Goal: Task Accomplishment & Management: Complete application form

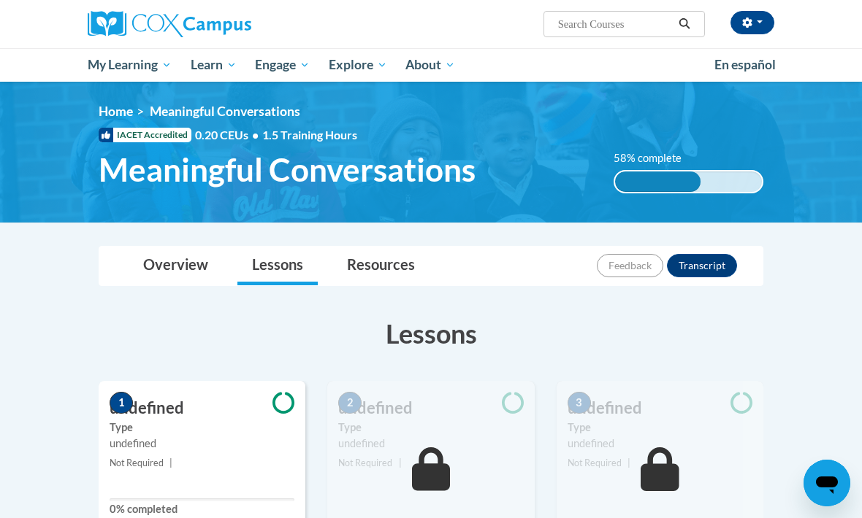
click at [730, 1] on div "[PERSON_NAME] ([GEOGRAPHIC_DATA]/New_York UTC-04:00) My Profile Inbox My Transc…" at bounding box center [548, 18] width 472 height 37
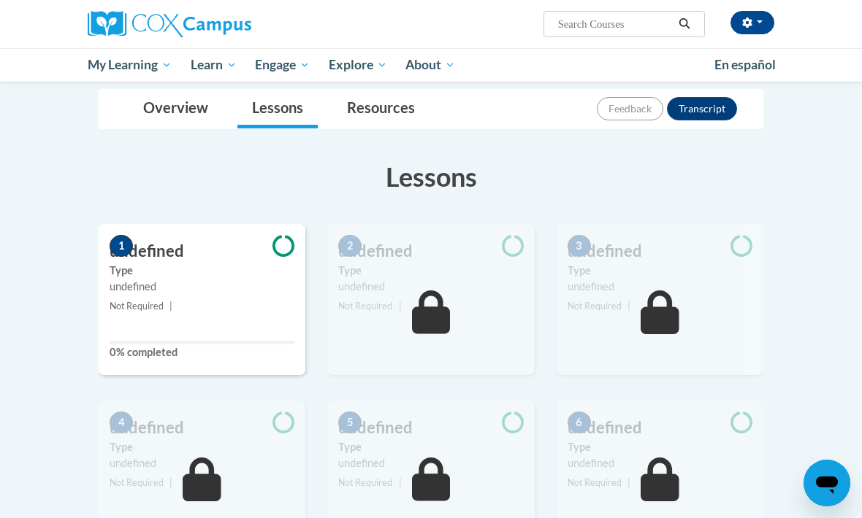
scroll to position [155, 0]
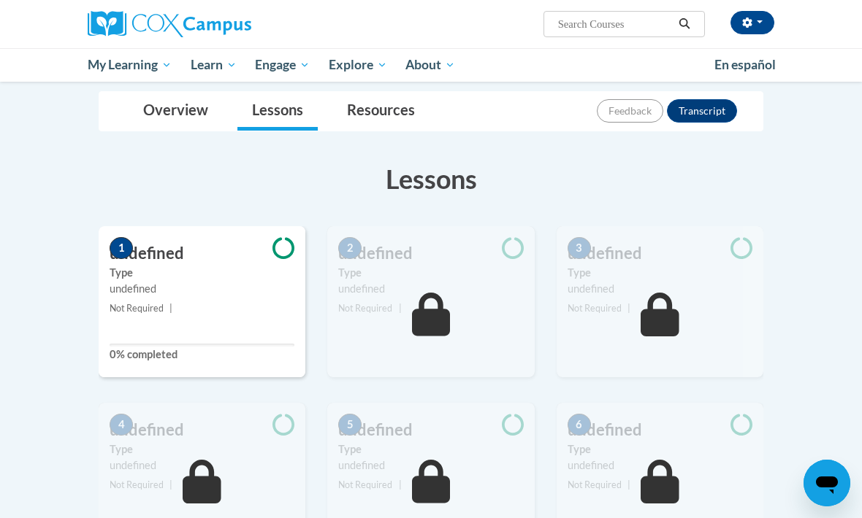
click at [140, 303] on span "Not Required" at bounding box center [137, 308] width 54 height 11
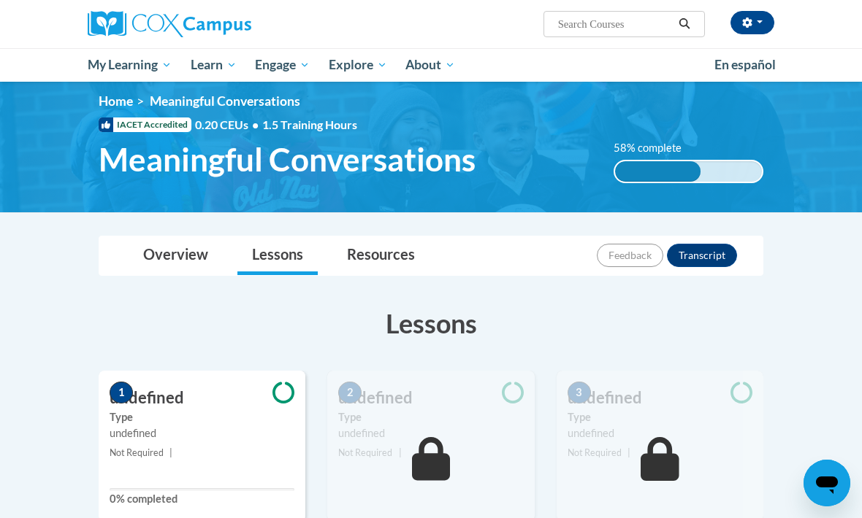
scroll to position [0, 0]
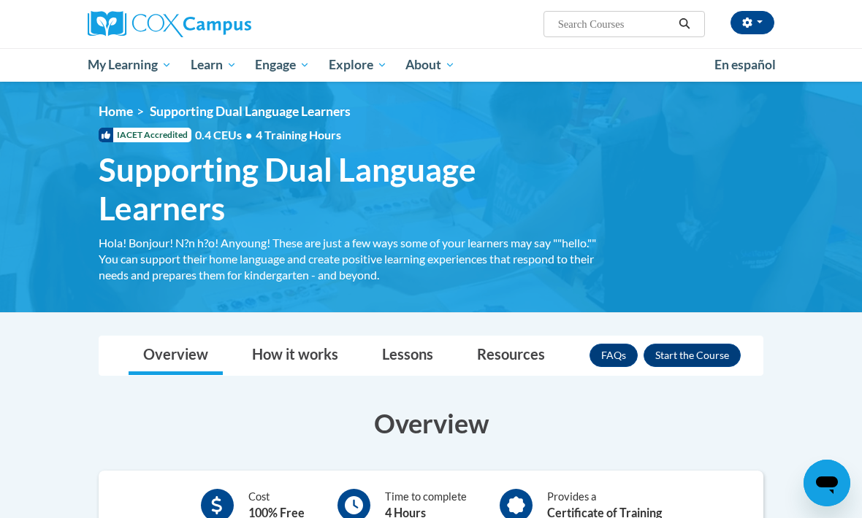
click at [759, 20] on button "button" at bounding box center [752, 22] width 44 height 23
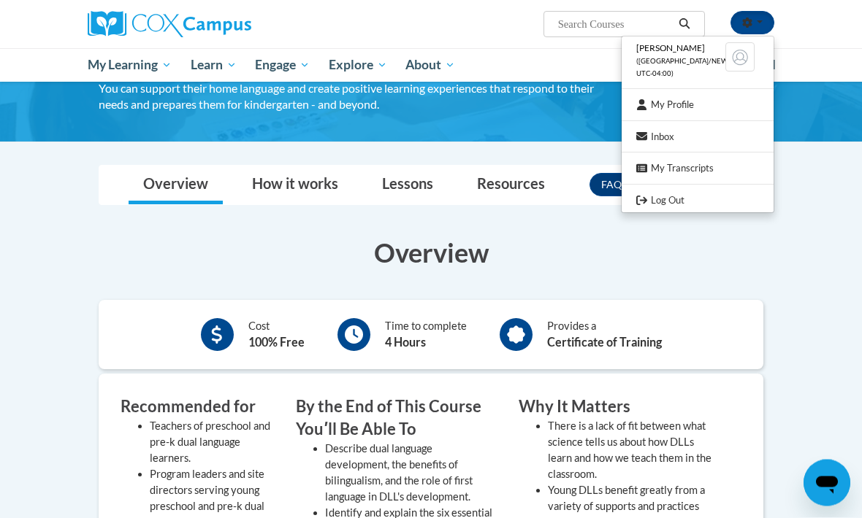
scroll to position [299, 0]
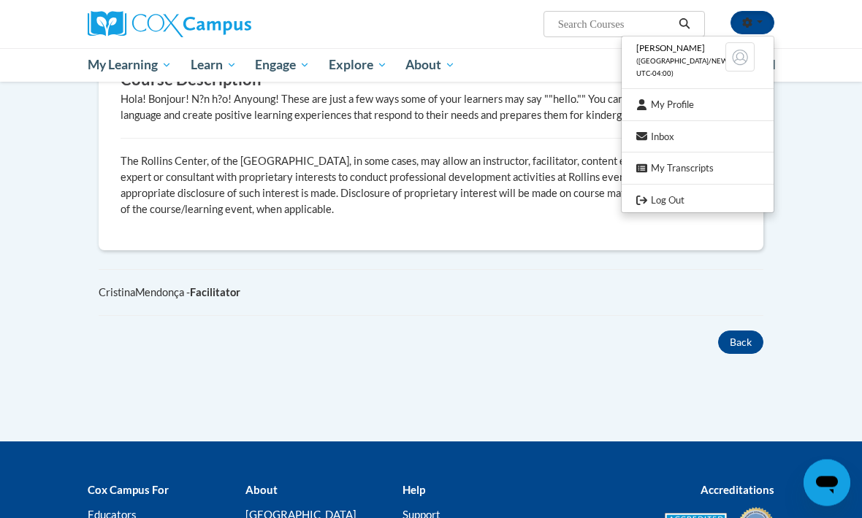
click at [735, 342] on div at bounding box center [431, 259] width 862 height 518
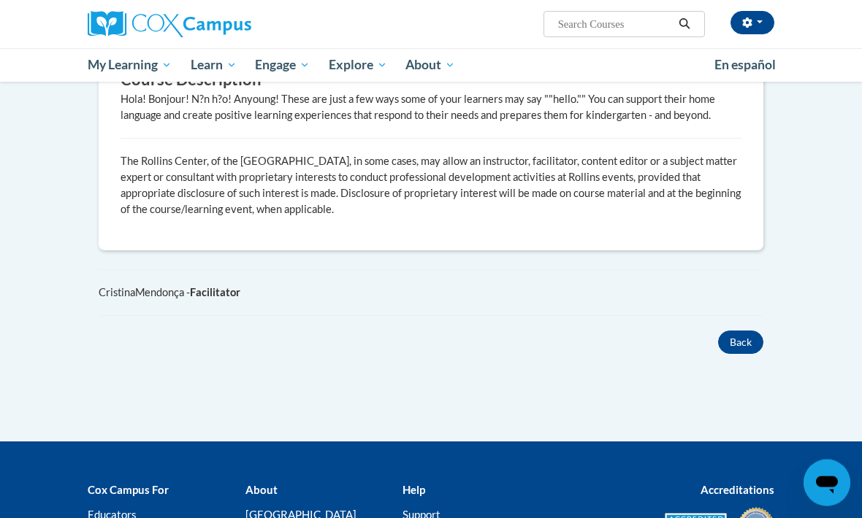
scroll to position [813, 0]
click at [732, 338] on button "Back" at bounding box center [740, 342] width 45 height 23
click at [737, 345] on button "Back" at bounding box center [740, 342] width 45 height 23
click at [737, 335] on button "Back" at bounding box center [740, 342] width 45 height 23
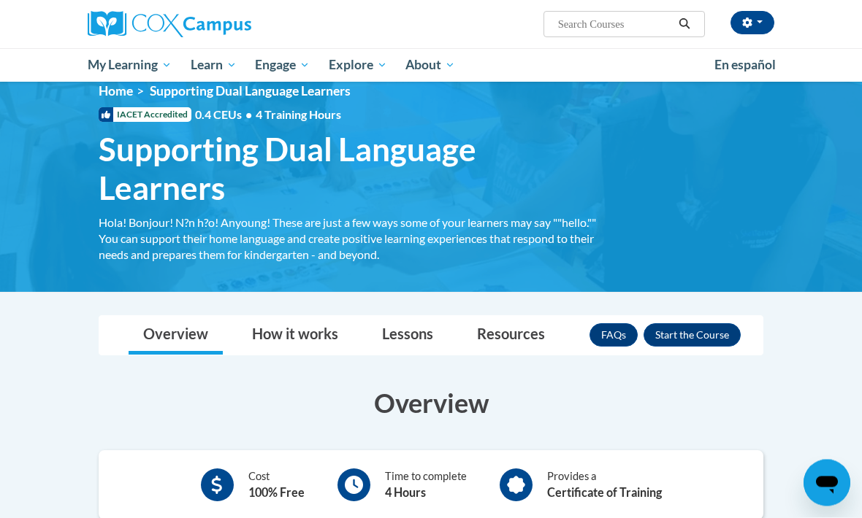
scroll to position [0, 0]
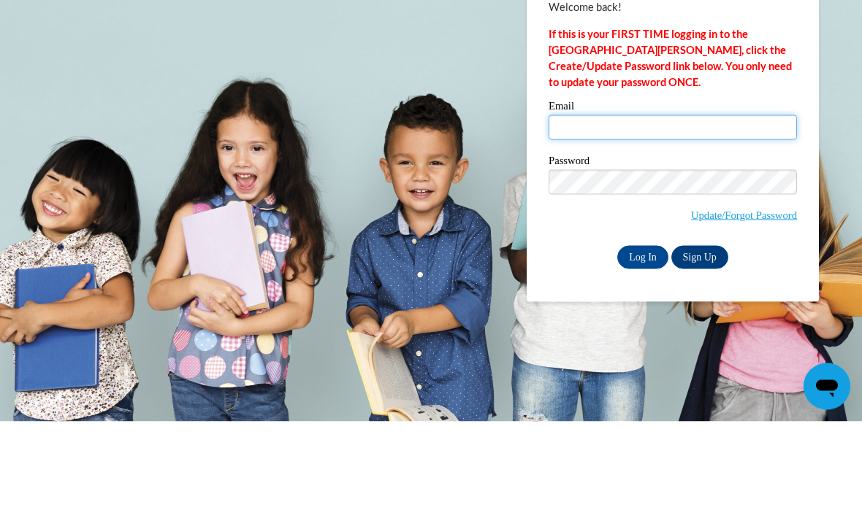
scroll to position [97, 0]
type input "502pere@gmail.com"
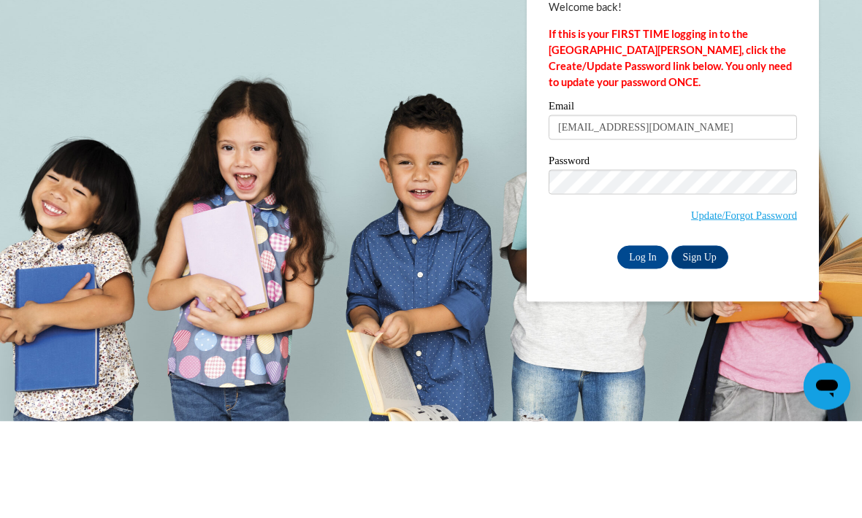
click at [643, 342] on input "Log In" at bounding box center [642, 353] width 51 height 23
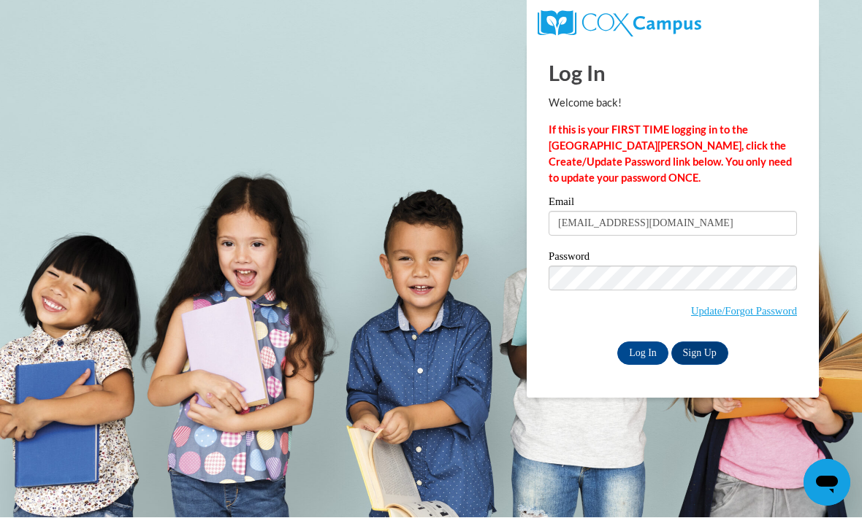
click at [637, 361] on input "Log In" at bounding box center [642, 353] width 51 height 23
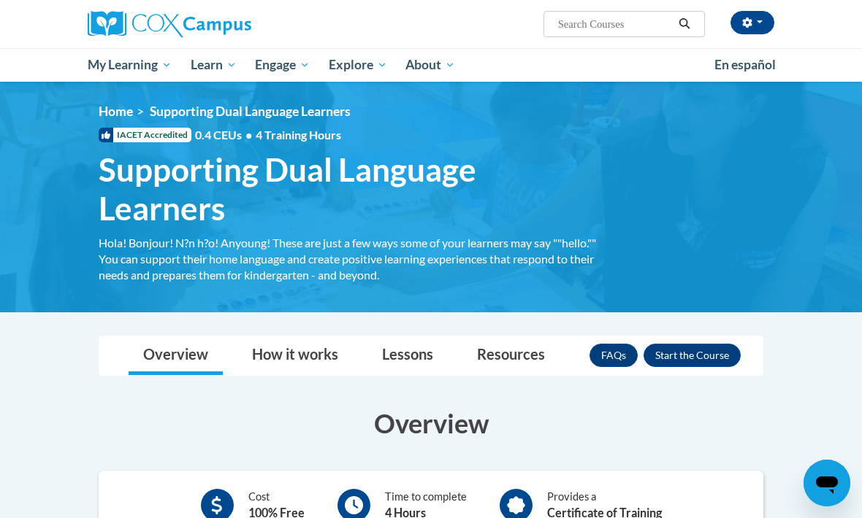
click at [749, 22] on icon "button" at bounding box center [746, 23] width 9 height 10
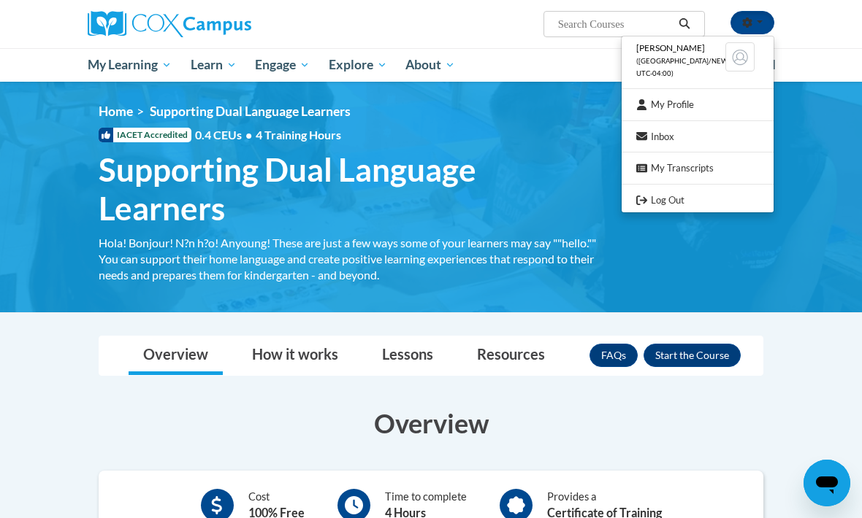
click at [696, 72] on li "Maria Osornia (America/New_York UTC-04:00)" at bounding box center [697, 61] width 152 height 42
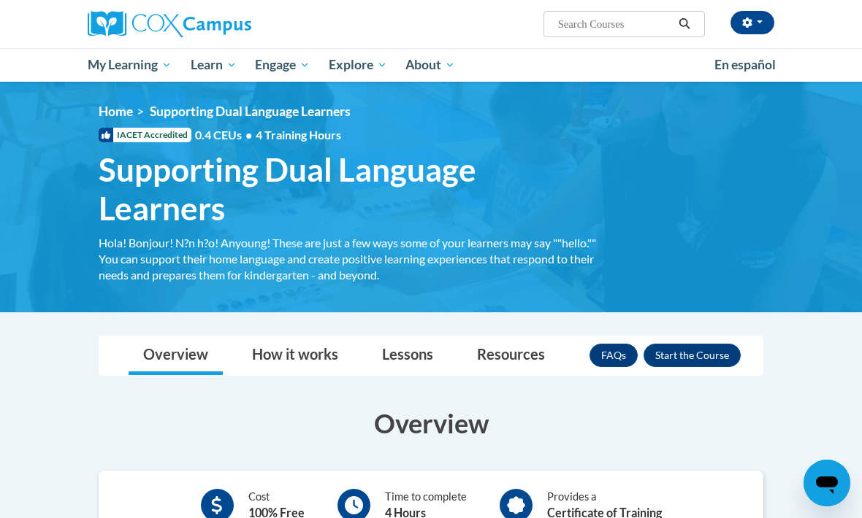
click at [757, 22] on span "button" at bounding box center [759, 21] width 6 height 3
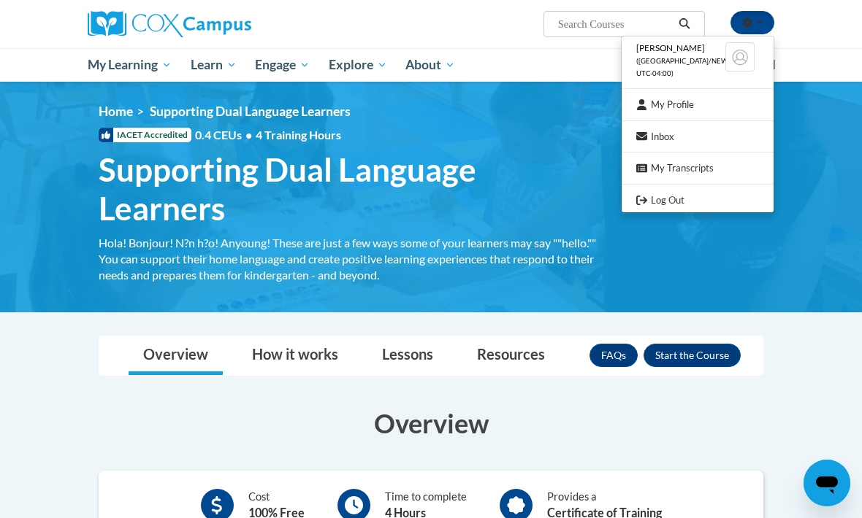
click at [711, 105] on link "My Profile" at bounding box center [697, 105] width 152 height 18
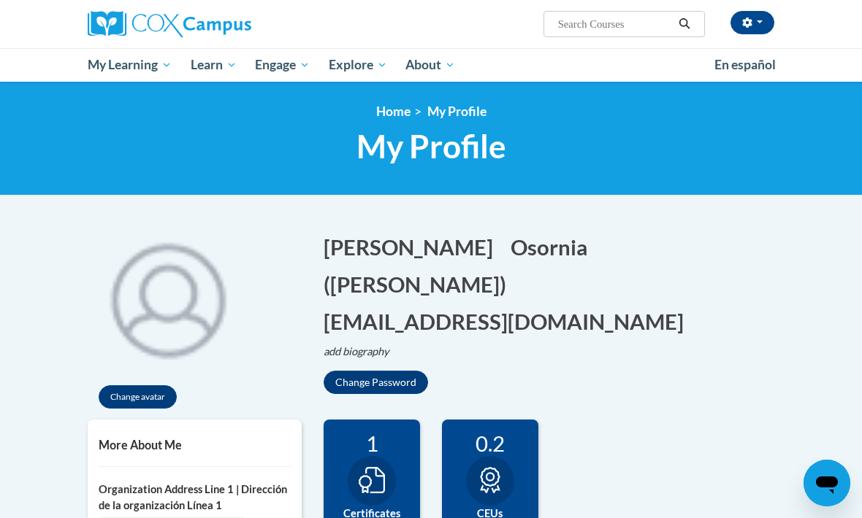
click at [0, 0] on span "My Course Progress" at bounding box center [0, 0] width 0 height 0
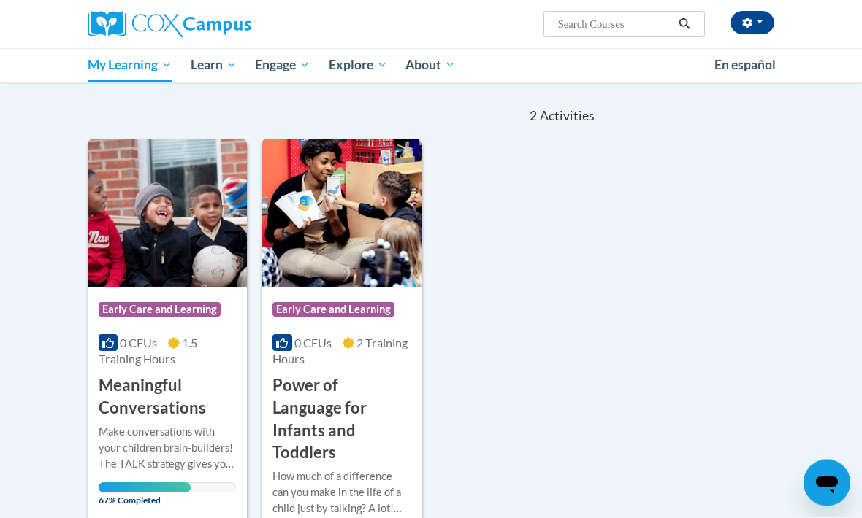
scroll to position [151, 0]
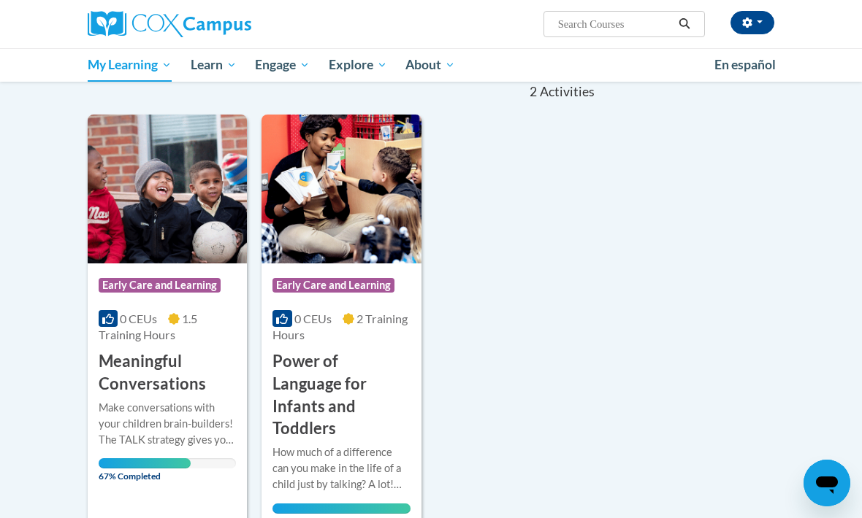
click at [195, 377] on h3 "Meaningful Conversations" at bounding box center [167, 372] width 137 height 45
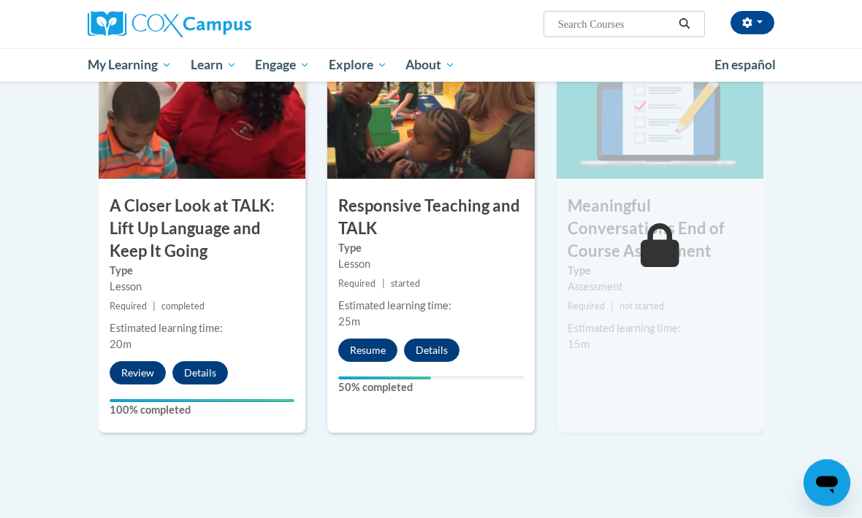
scroll to position [774, 0]
click at [363, 342] on button "Resume" at bounding box center [367, 350] width 59 height 23
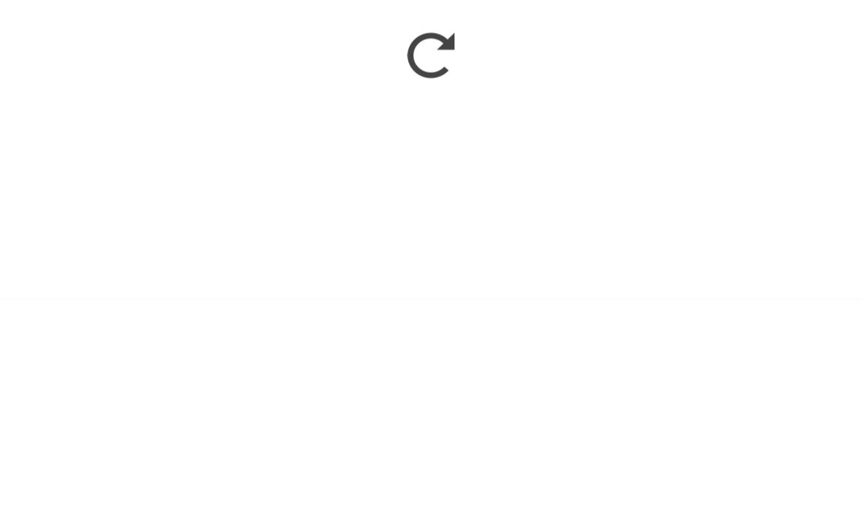
scroll to position [993, 0]
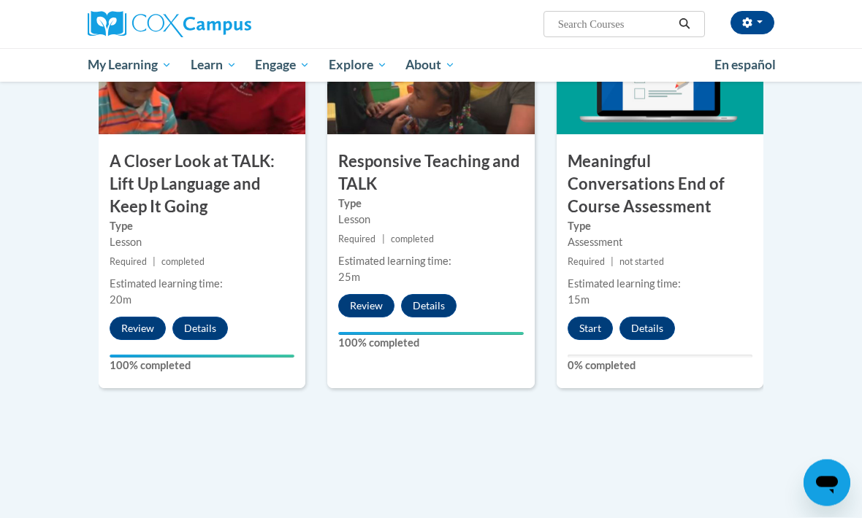
scroll to position [818, 0]
click at [598, 320] on button "Start" at bounding box center [589, 328] width 45 height 23
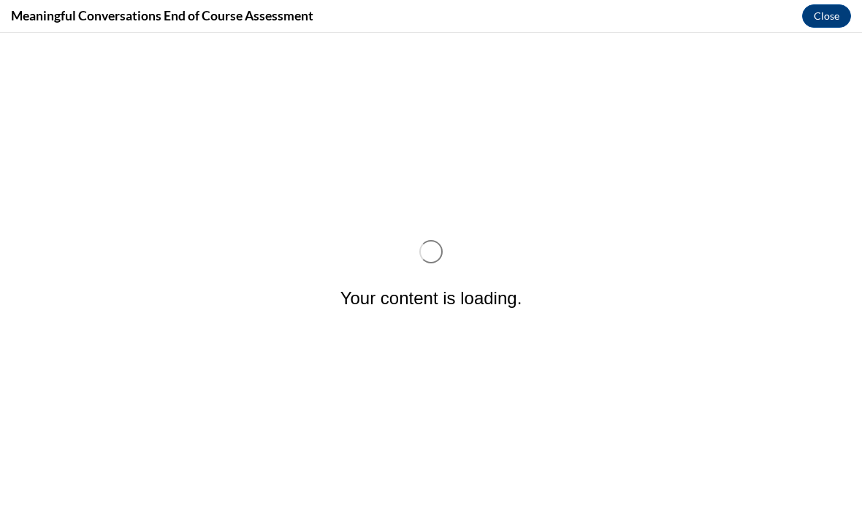
scroll to position [0, 0]
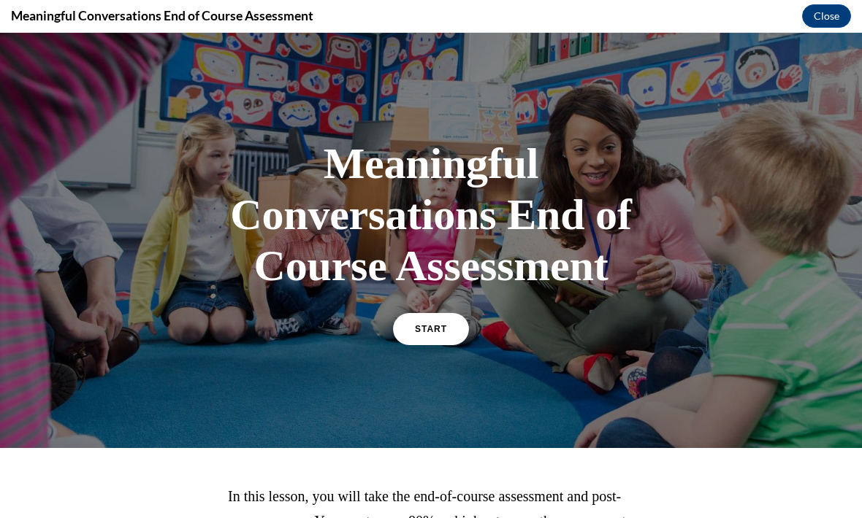
click at [424, 327] on span "START" at bounding box center [431, 329] width 32 height 10
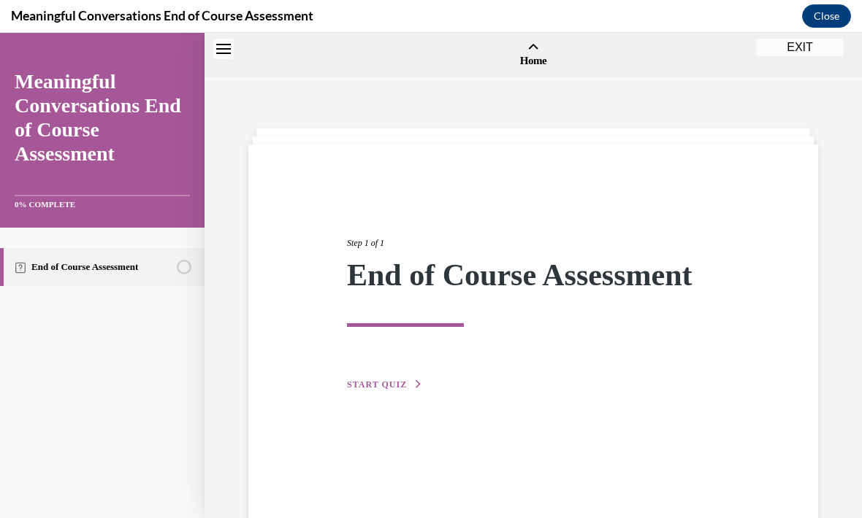
scroll to position [45, 0]
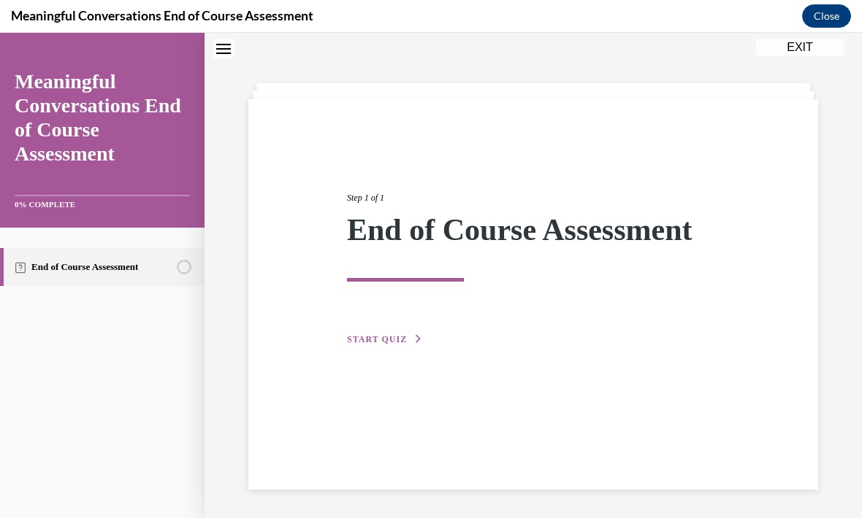
click at [396, 329] on div "Step 1 of 1 End of Course Assessment START QUIZ" at bounding box center [533, 253] width 394 height 190
click at [386, 344] on span "START QUIZ" at bounding box center [377, 339] width 60 height 10
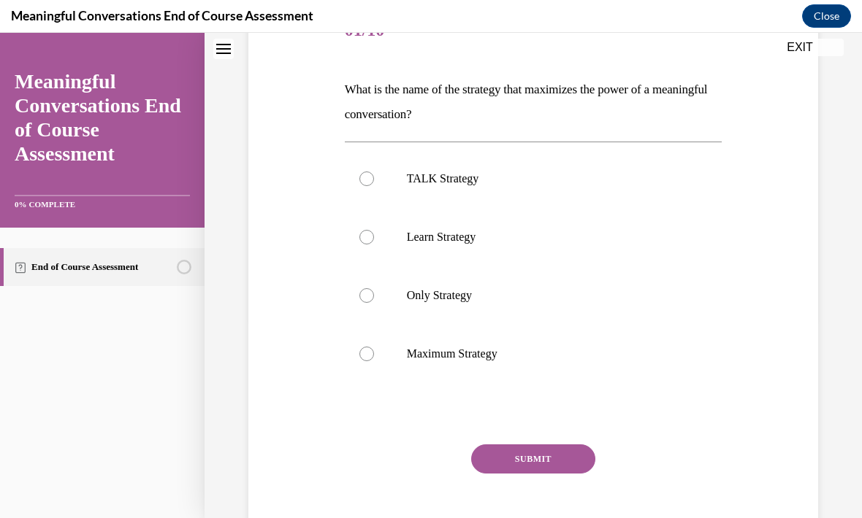
scroll to position [204, 0]
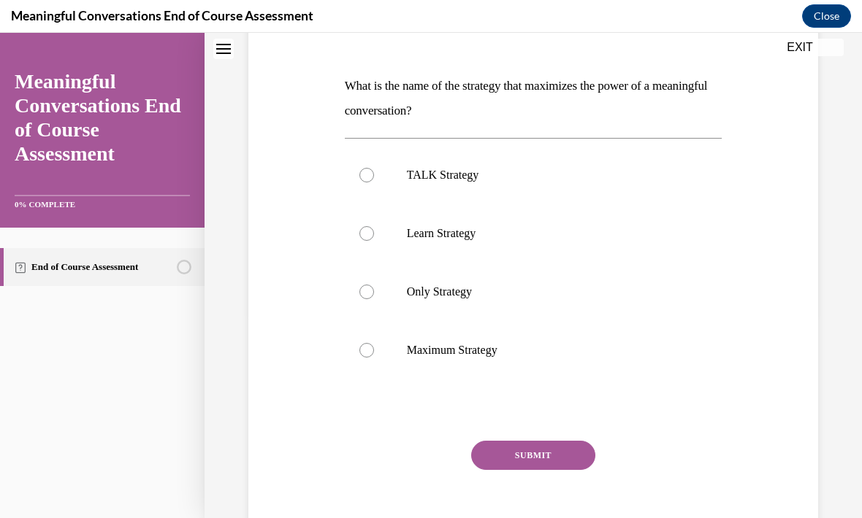
click at [608, 153] on label "TALK Strategy" at bounding box center [533, 175] width 377 height 58
click at [374, 168] on input "TALK Strategy" at bounding box center [366, 175] width 15 height 15
radio input "true"
click at [545, 454] on button "SUBMIT" at bounding box center [533, 455] width 124 height 29
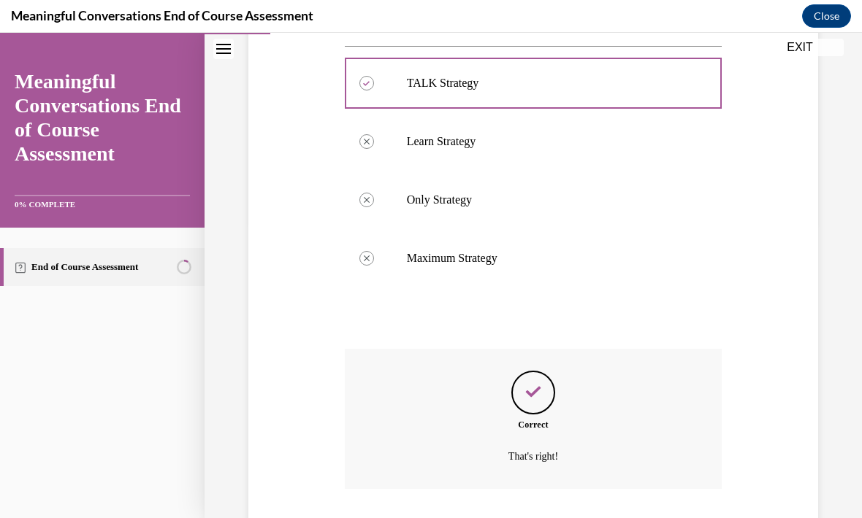
scroll to position [328, 0]
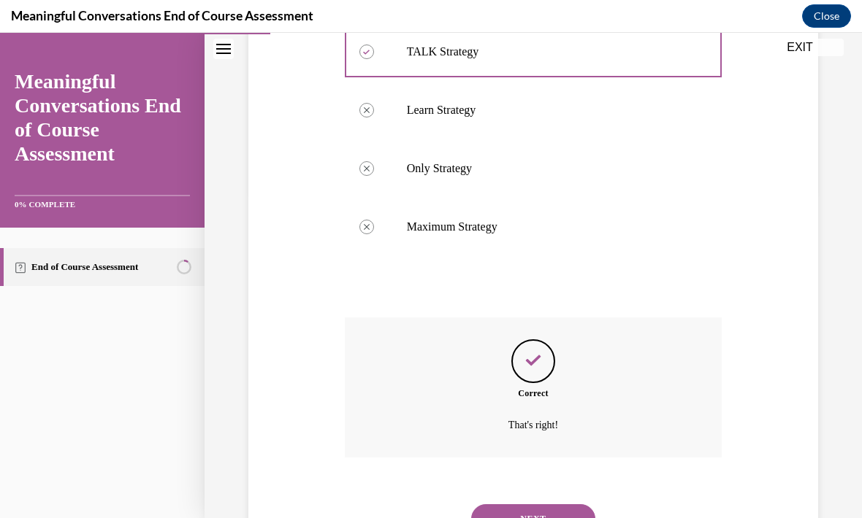
click at [556, 505] on button "NEXT" at bounding box center [533, 519] width 124 height 29
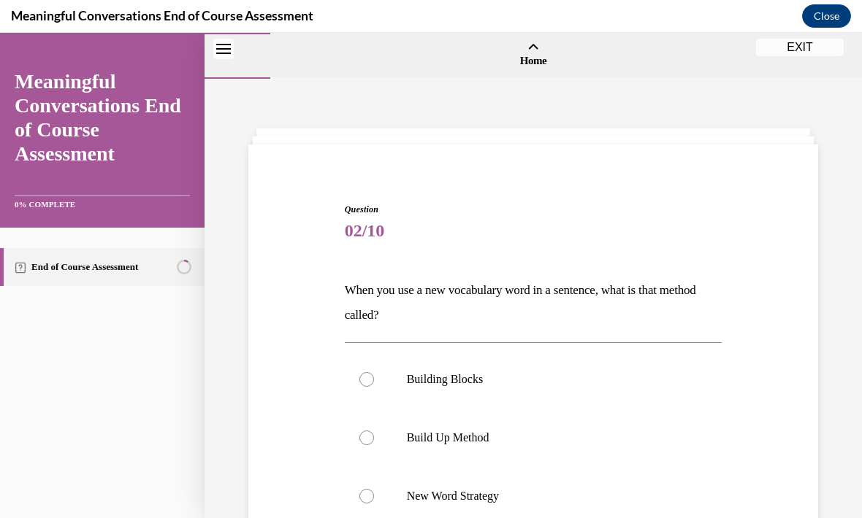
scroll to position [58, 0]
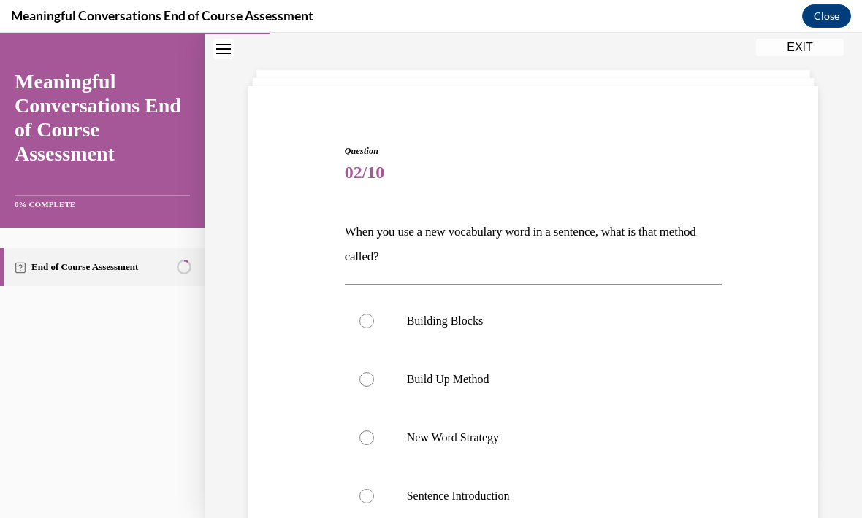
click at [521, 371] on label "Build Up Method" at bounding box center [533, 379] width 377 height 58
click at [374, 372] on input "Build Up Method" at bounding box center [366, 379] width 15 height 15
radio input "true"
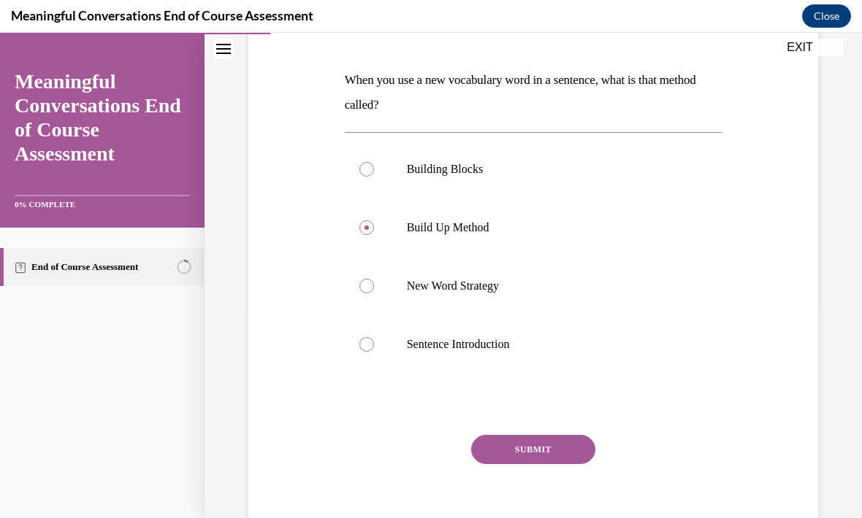
click at [555, 450] on button "SUBMIT" at bounding box center [533, 449] width 124 height 29
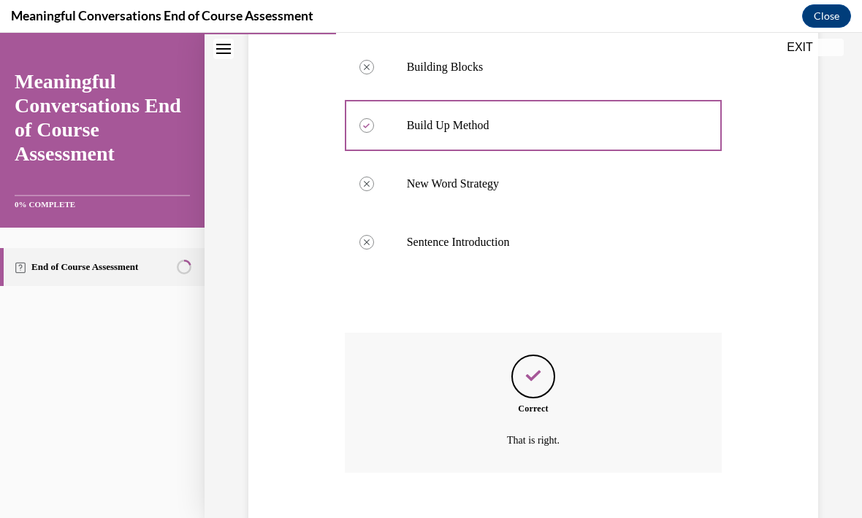
scroll to position [328, 0]
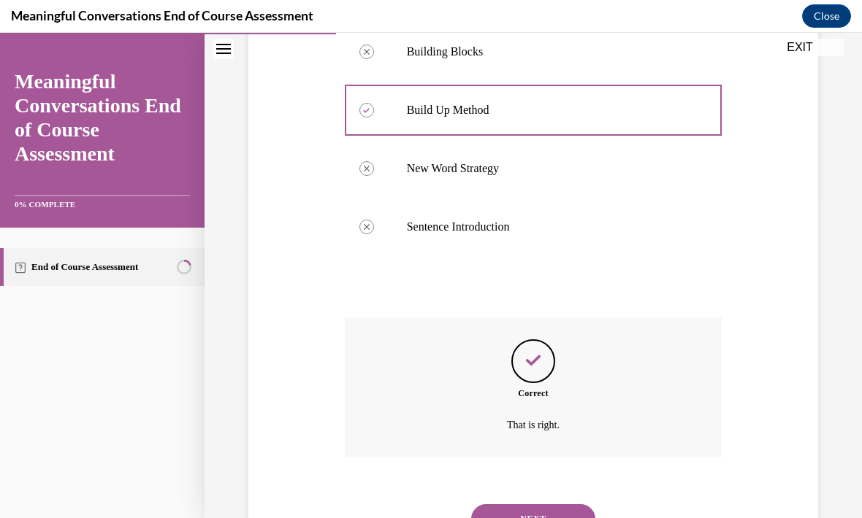
click at [539, 505] on button "NEXT" at bounding box center [533, 519] width 124 height 29
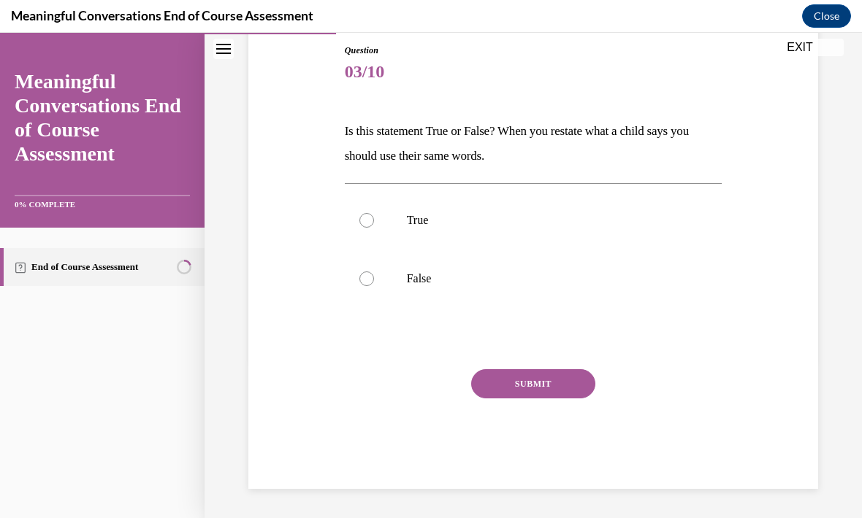
scroll to position [93, 0]
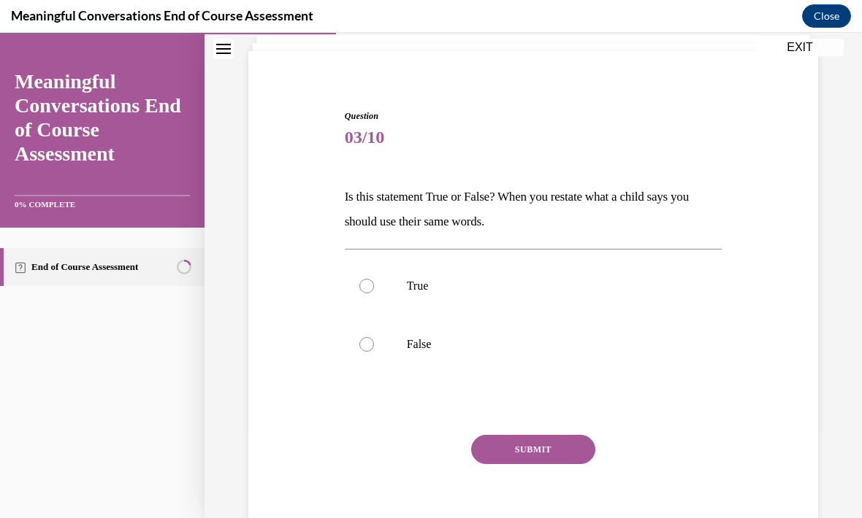
click at [403, 348] on label "False" at bounding box center [533, 344] width 377 height 58
click at [374, 348] on input "False" at bounding box center [366, 344] width 15 height 15
radio input "true"
click at [523, 452] on button "SUBMIT" at bounding box center [533, 449] width 124 height 29
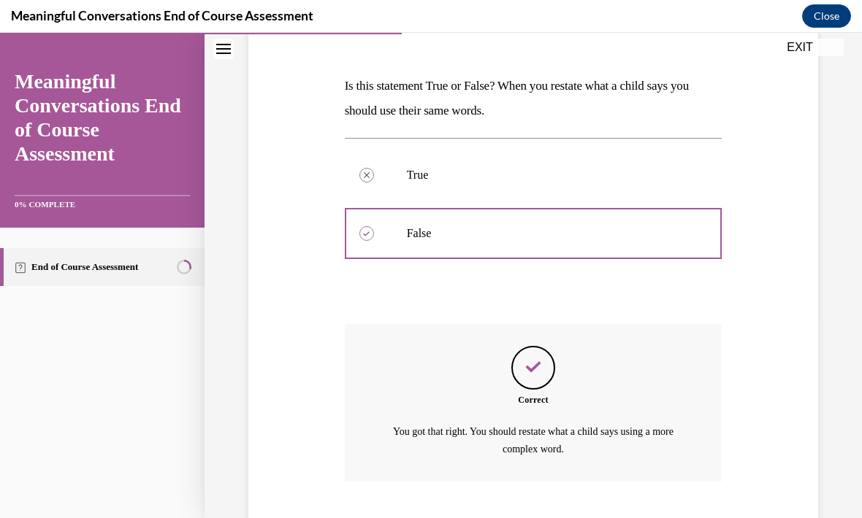
scroll to position [228, 0]
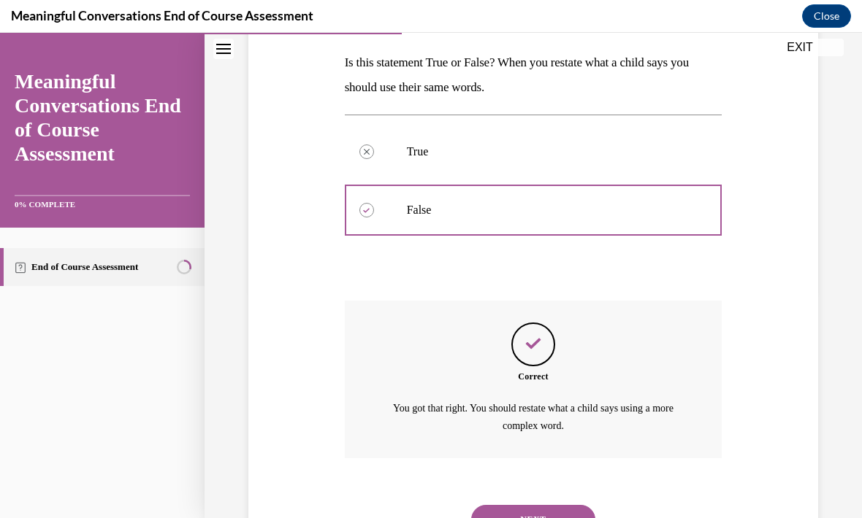
click at [550, 505] on button "NEXT" at bounding box center [533, 519] width 124 height 29
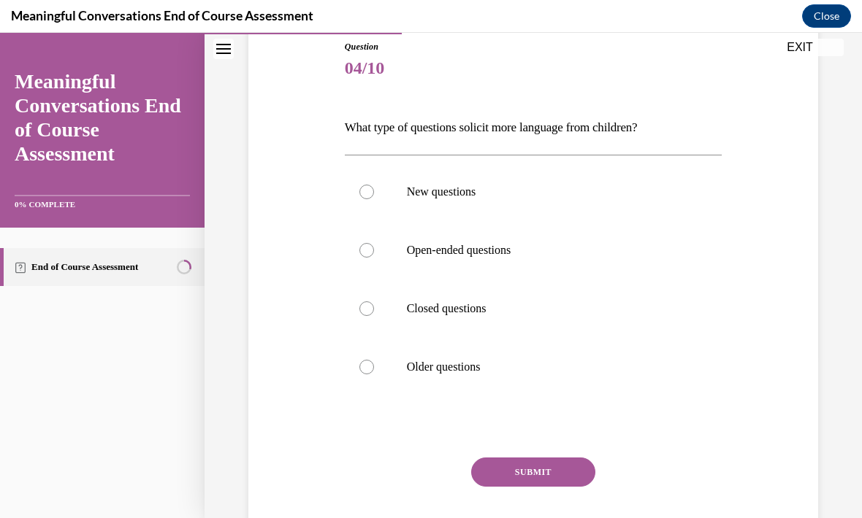
click at [513, 251] on p "Open-ended questions" at bounding box center [546, 250] width 279 height 15
click at [374, 251] on input "Open-ended questions" at bounding box center [366, 250] width 15 height 15
radio input "true"
click at [552, 478] on button "SUBMIT" at bounding box center [533, 472] width 124 height 29
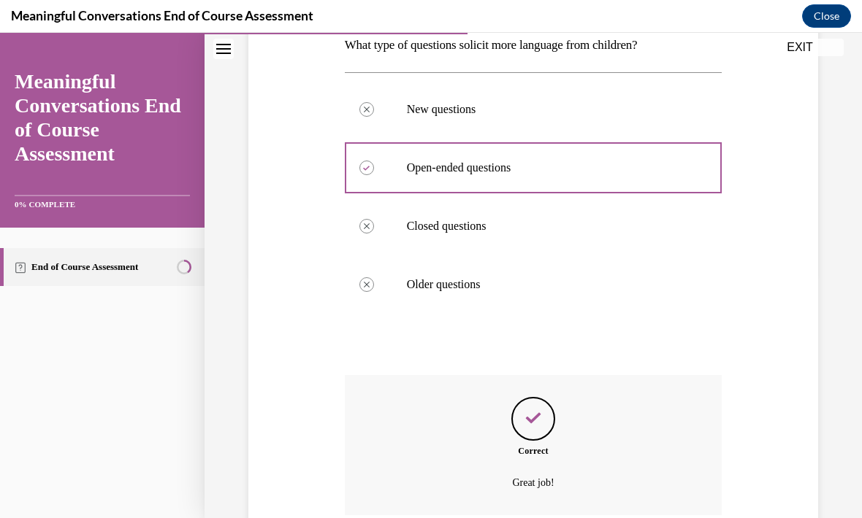
scroll to position [303, 0]
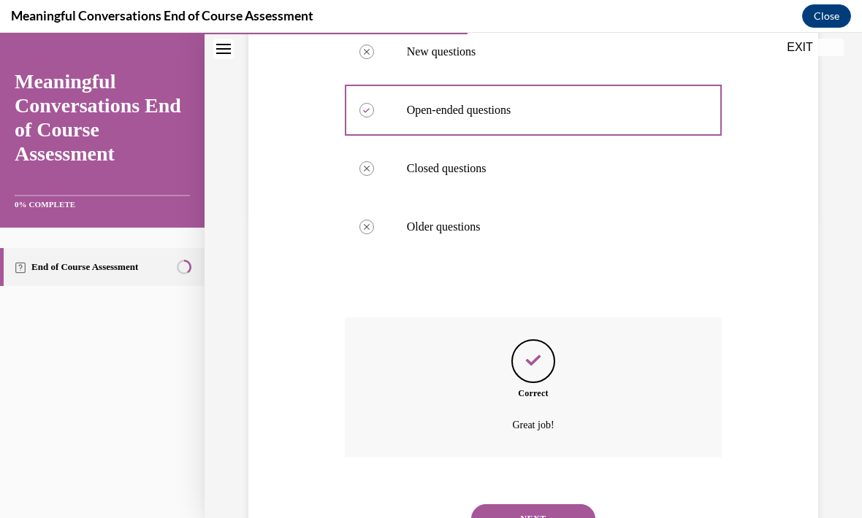
click at [519, 510] on button "NEXT" at bounding box center [533, 519] width 124 height 29
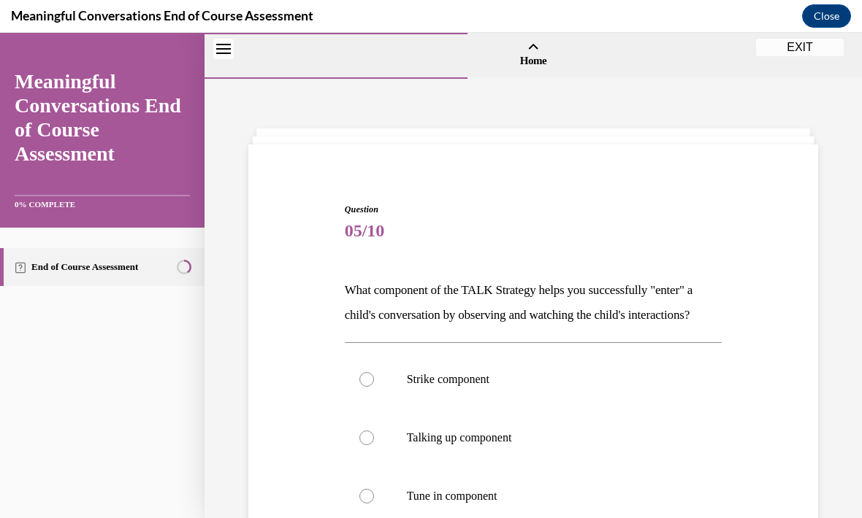
scroll to position [77, 0]
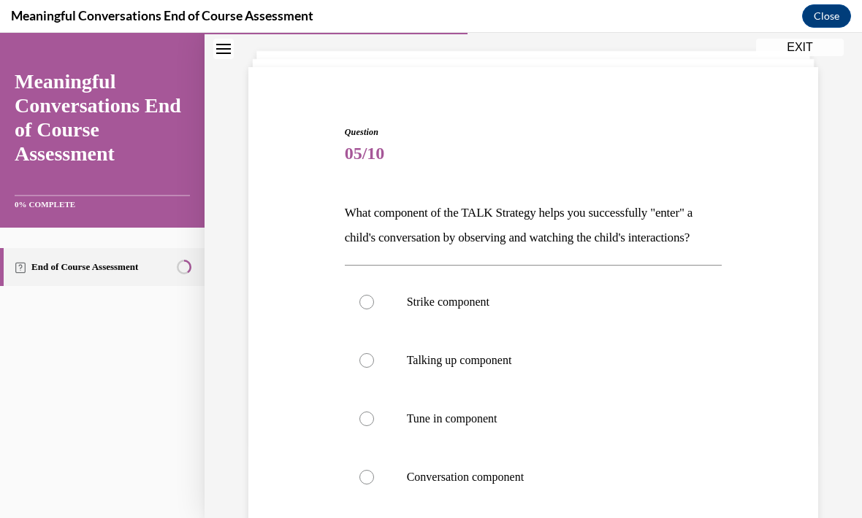
click at [469, 424] on p "Tune in component" at bounding box center [546, 419] width 279 height 15
click at [374, 424] on input "Tune in component" at bounding box center [366, 419] width 15 height 15
radio input "true"
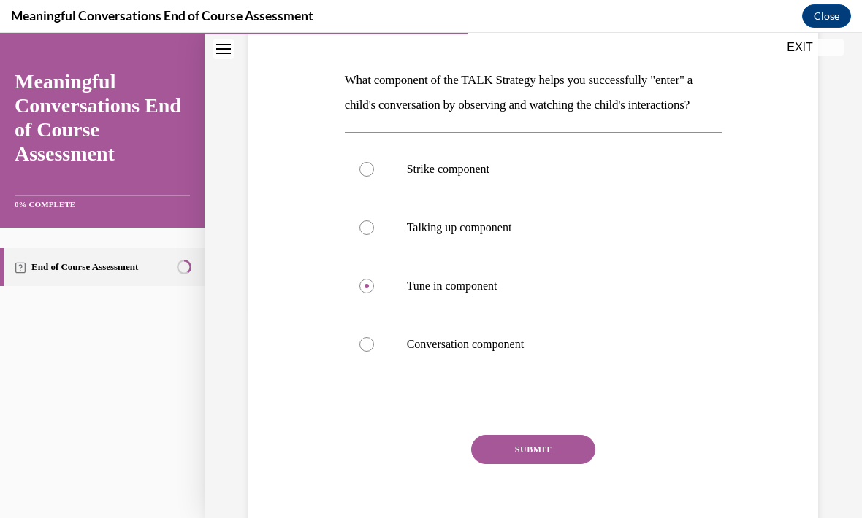
click at [535, 464] on button "SUBMIT" at bounding box center [533, 449] width 124 height 29
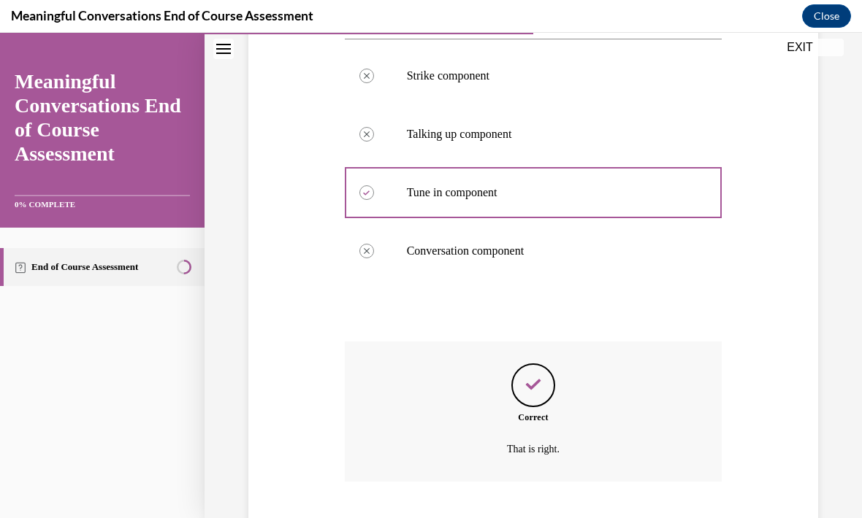
scroll to position [328, 0]
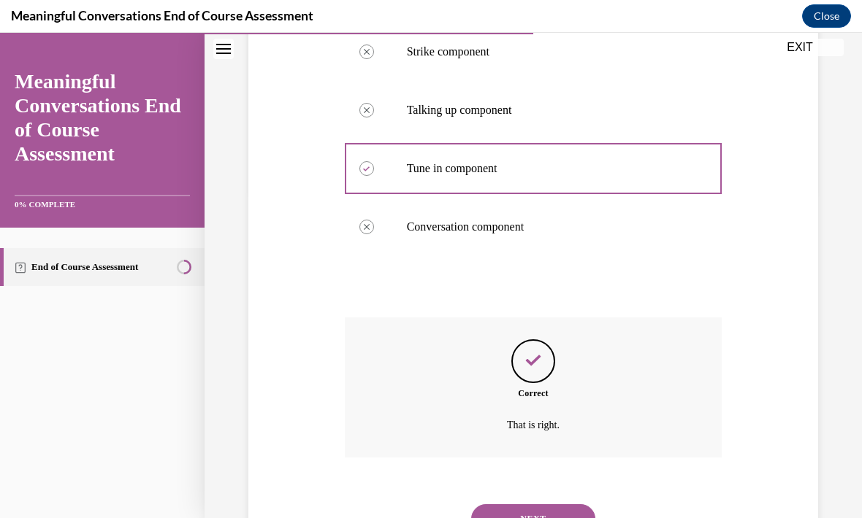
click at [551, 510] on button "NEXT" at bounding box center [533, 519] width 124 height 29
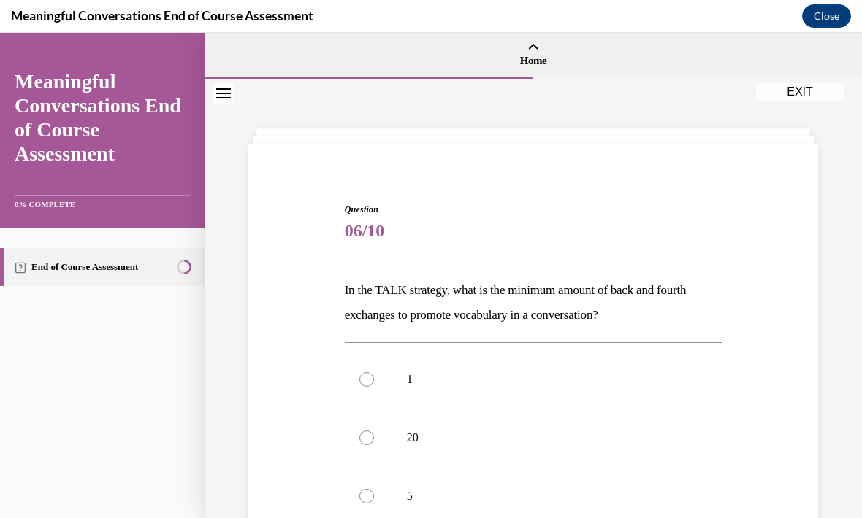
click at [394, 495] on label "5" at bounding box center [533, 496] width 377 height 58
click at [374, 495] on input "5" at bounding box center [366, 496] width 15 height 15
radio input "true"
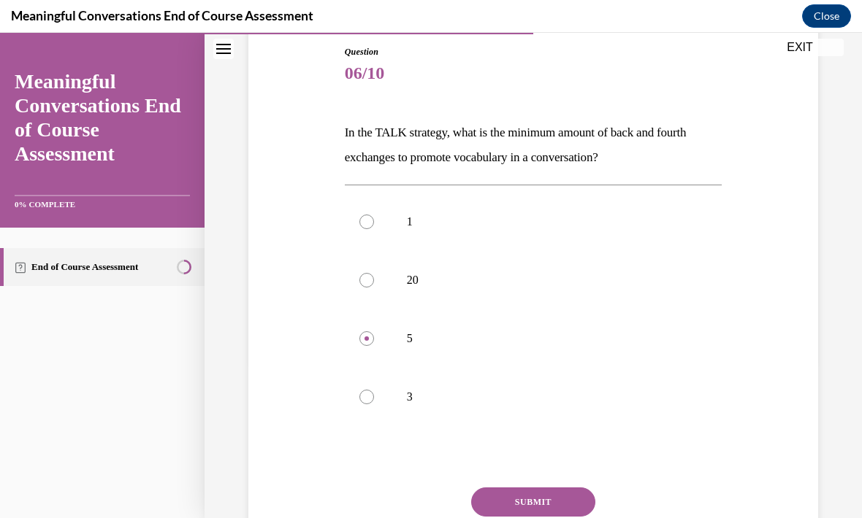
click at [538, 510] on button "SUBMIT" at bounding box center [533, 502] width 124 height 29
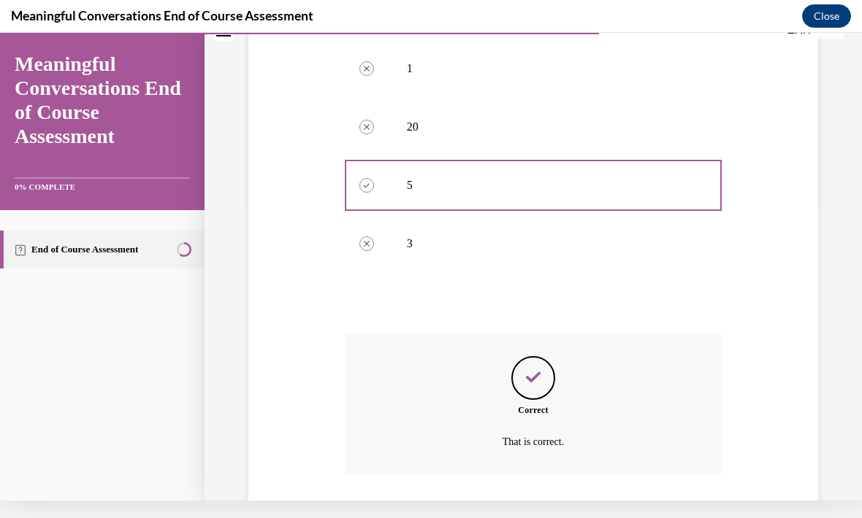
scroll to position [328, 0]
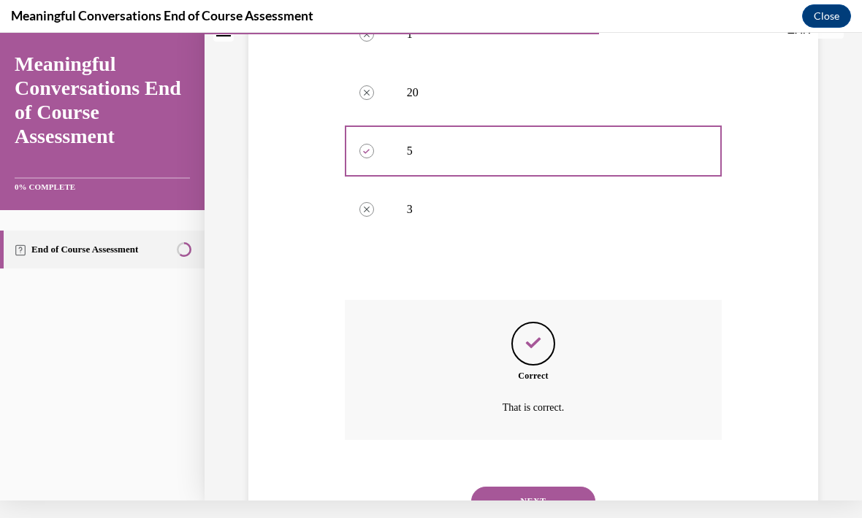
click at [545, 487] on button "NEXT" at bounding box center [533, 501] width 124 height 29
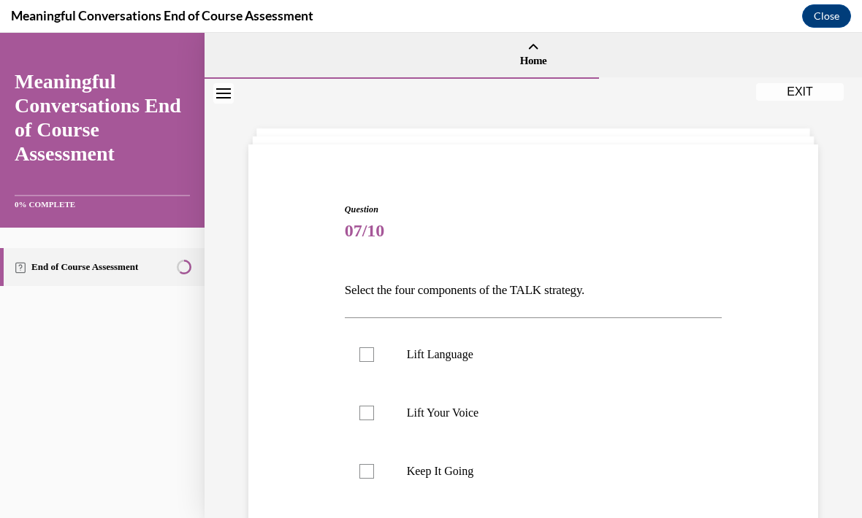
scroll to position [72, 0]
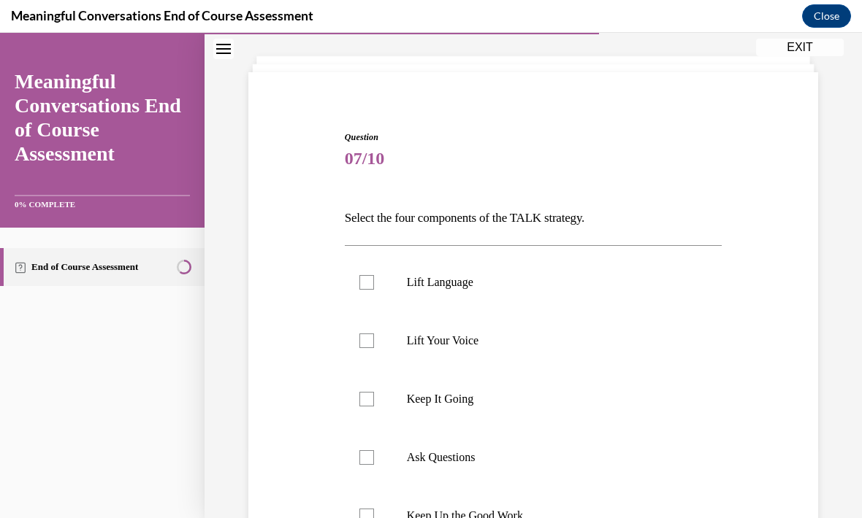
click at [460, 285] on p "Lift Language" at bounding box center [546, 282] width 279 height 15
click at [374, 285] on input "Lift Language" at bounding box center [366, 282] width 15 height 15
checkbox input "true"
click at [459, 402] on p "Keep It Going" at bounding box center [546, 399] width 279 height 15
click at [374, 402] on input "Keep It Going" at bounding box center [366, 399] width 15 height 15
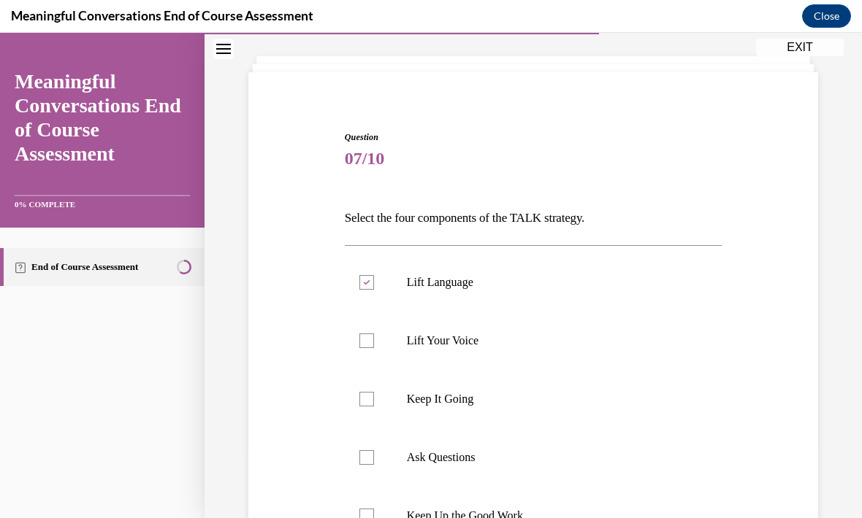
checkbox input "true"
click at [458, 445] on label "Ask Questions" at bounding box center [533, 458] width 377 height 58
click at [374, 450] on input "Ask Questions" at bounding box center [366, 457] width 15 height 15
checkbox input "true"
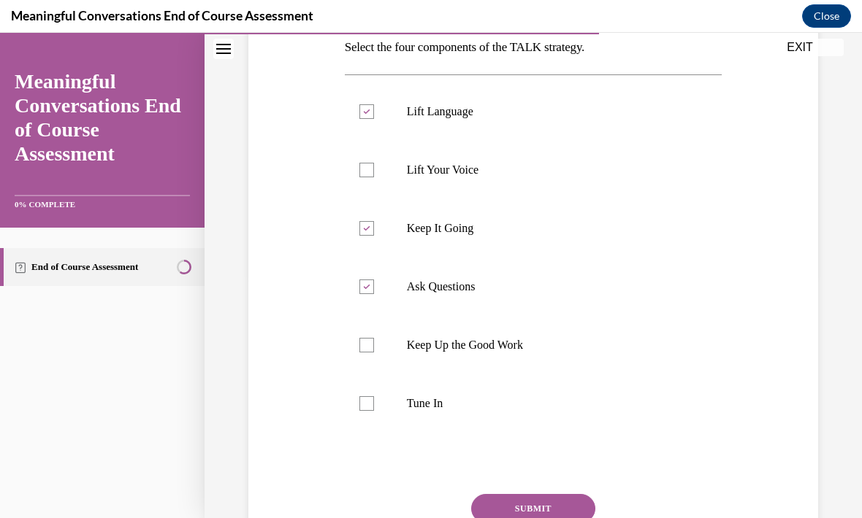
scroll to position [263, 0]
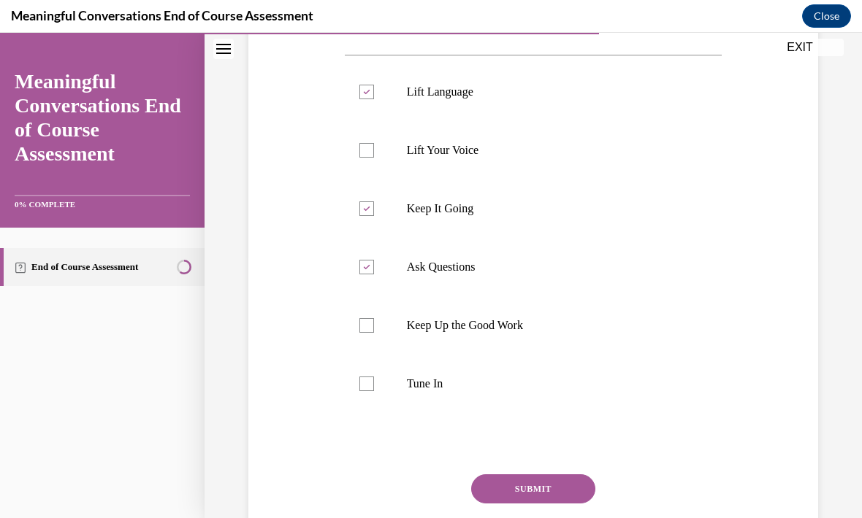
click at [423, 377] on p "Tune In" at bounding box center [546, 384] width 279 height 15
click at [374, 377] on input "Tune In" at bounding box center [366, 384] width 15 height 15
checkbox input "true"
click at [541, 486] on button "SUBMIT" at bounding box center [533, 489] width 124 height 29
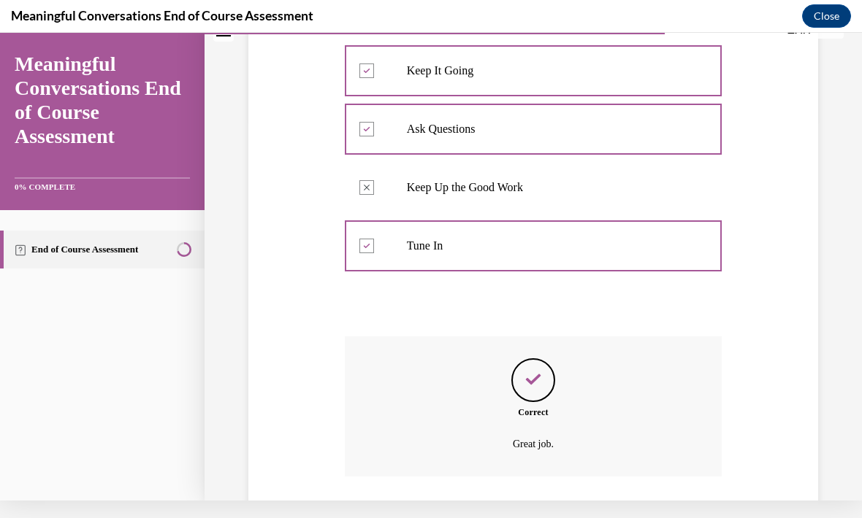
scroll to position [420, 0]
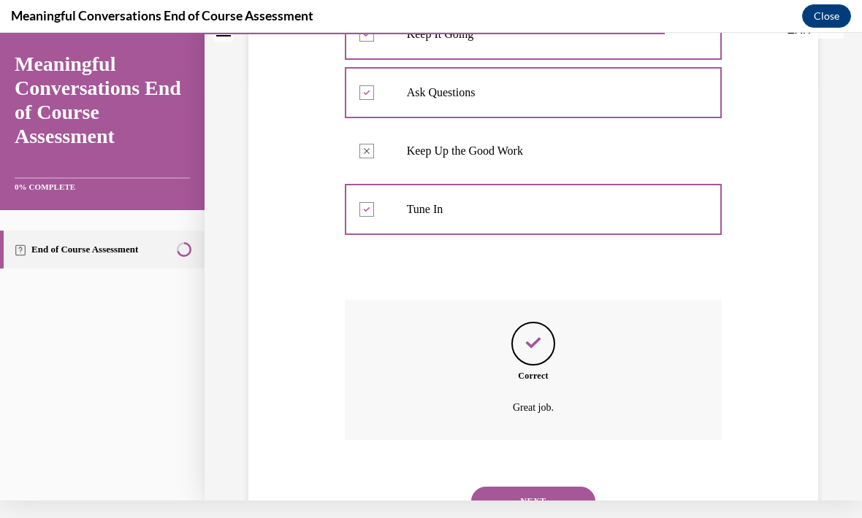
click at [537, 487] on button "NEXT" at bounding box center [533, 501] width 124 height 29
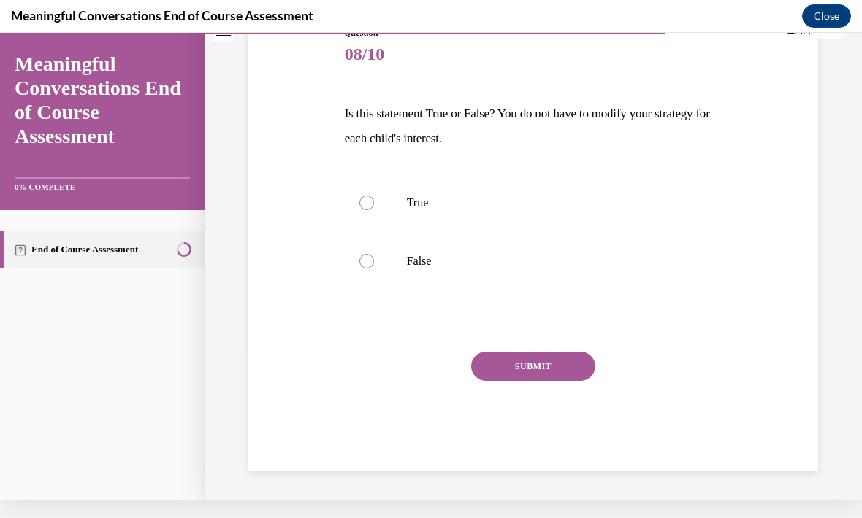
scroll to position [93, 0]
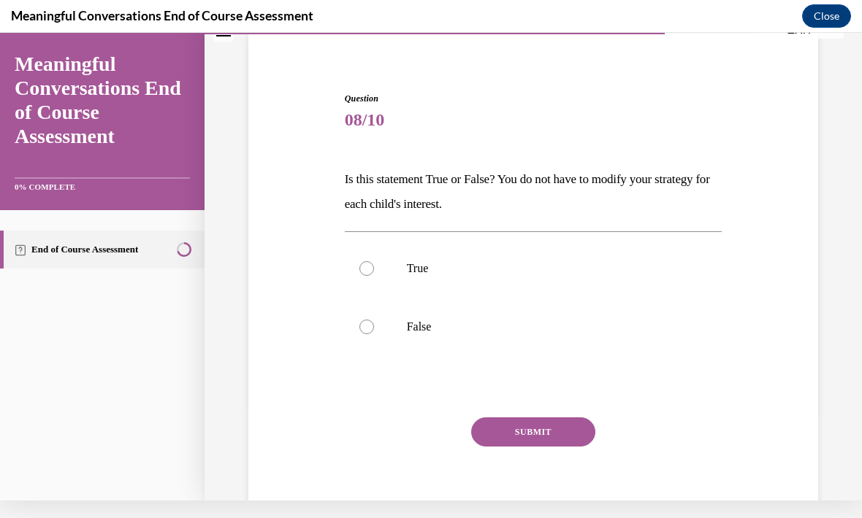
click at [404, 329] on label "False" at bounding box center [533, 327] width 377 height 58
click at [374, 329] on input "False" at bounding box center [366, 327] width 15 height 15
radio input "true"
click at [507, 421] on button "SUBMIT" at bounding box center [533, 432] width 124 height 29
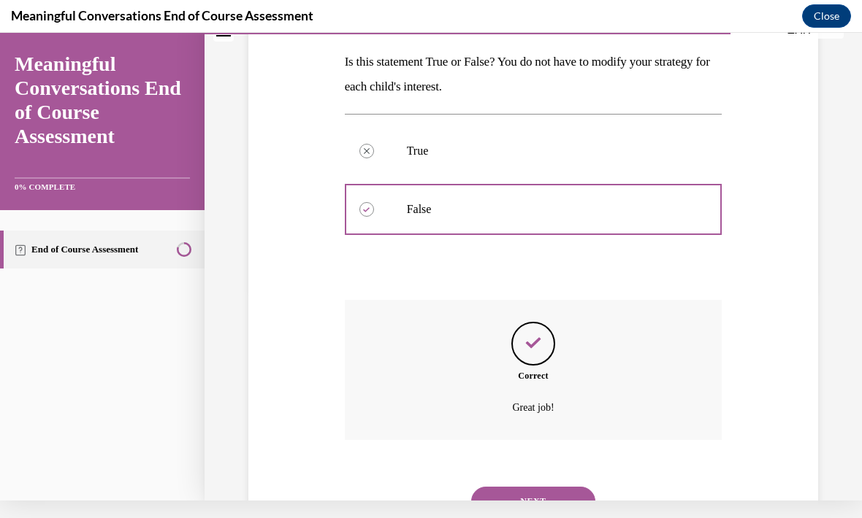
click at [537, 490] on button "NEXT" at bounding box center [533, 501] width 124 height 29
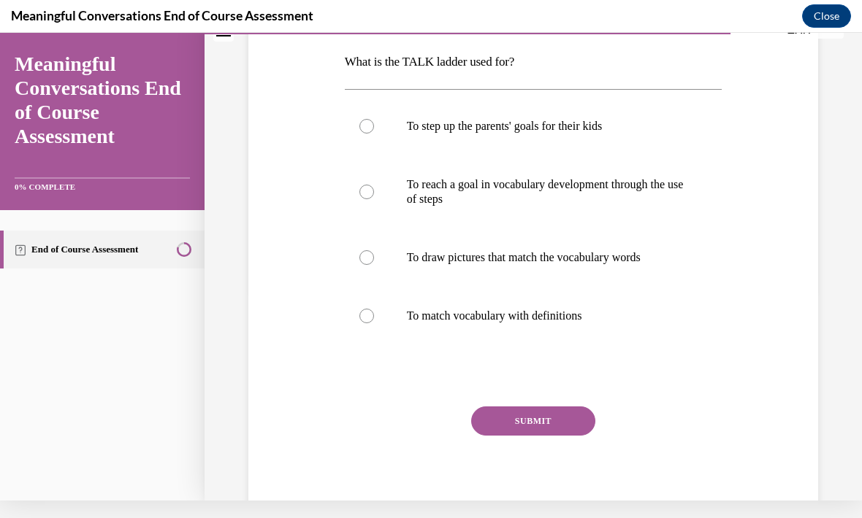
scroll to position [0, 0]
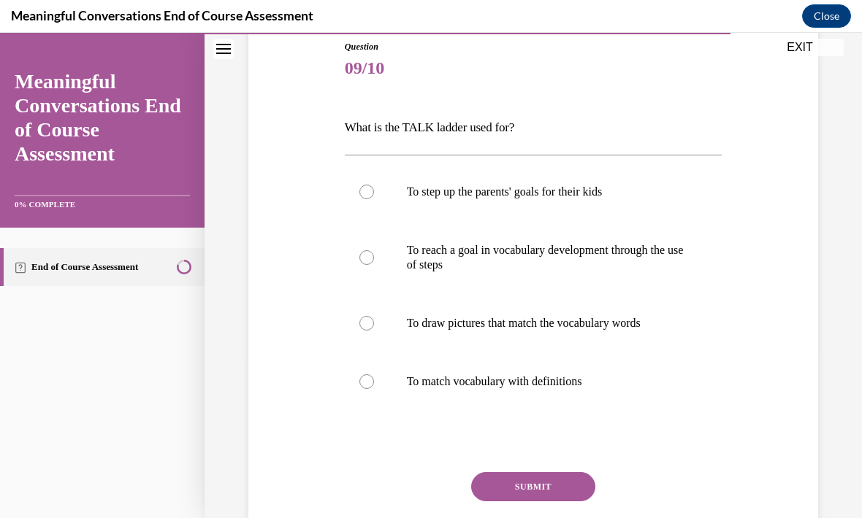
click at [615, 270] on p "To reach a goal in vocabulary development through the use of steps" at bounding box center [546, 257] width 279 height 29
click at [374, 265] on input "To reach a goal in vocabulary development through the use of steps" at bounding box center [366, 257] width 15 height 15
radio input "true"
click at [541, 496] on button "SUBMIT" at bounding box center [533, 486] width 124 height 29
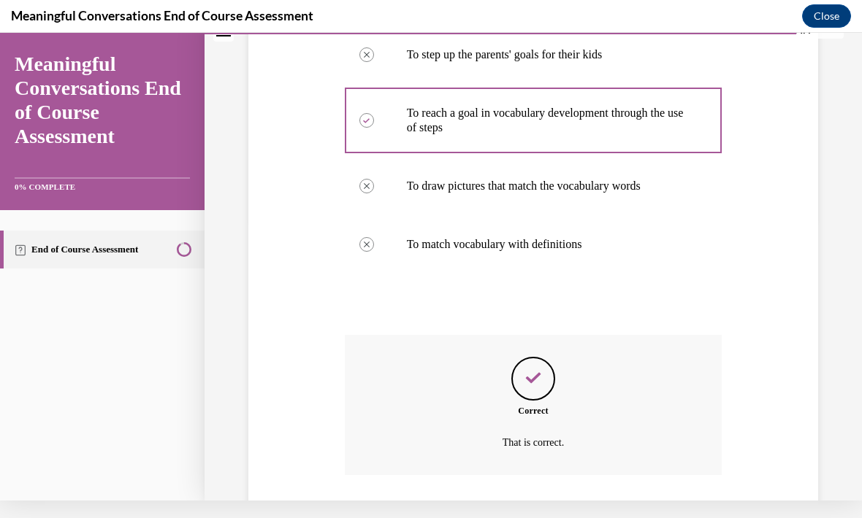
scroll to position [318, 0]
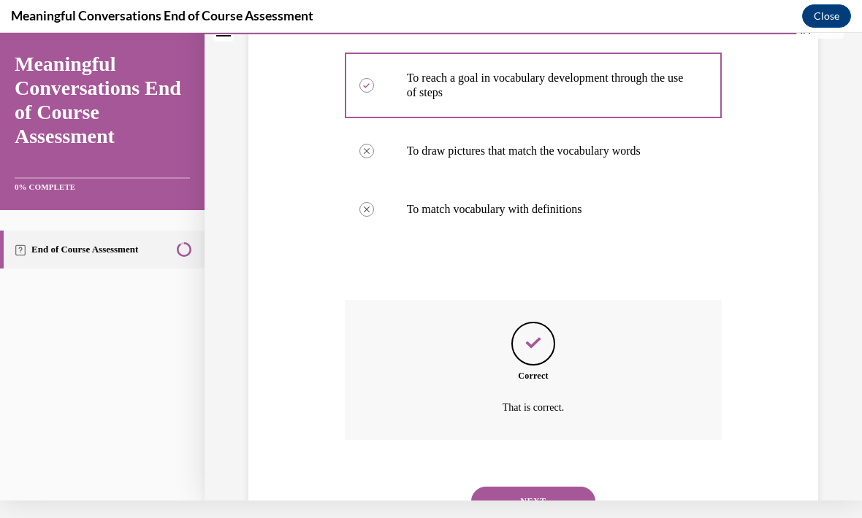
click at [570, 487] on button "NEXT" at bounding box center [533, 501] width 124 height 29
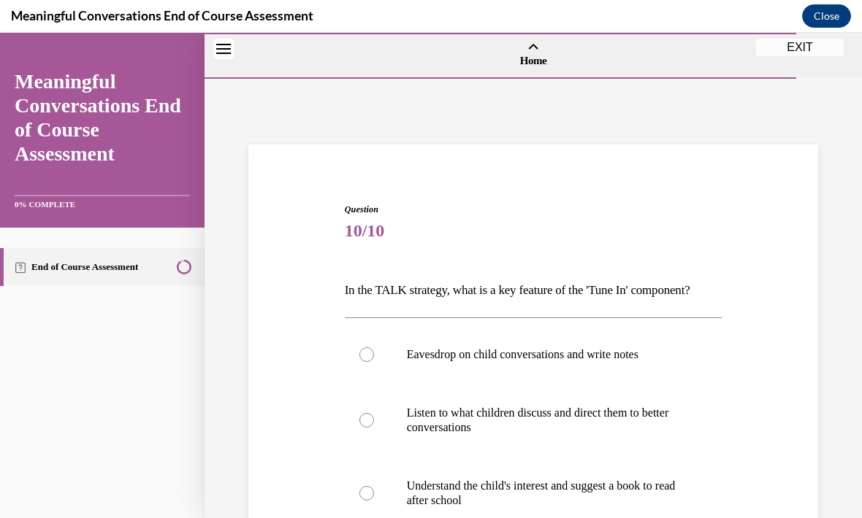
scroll to position [66, 0]
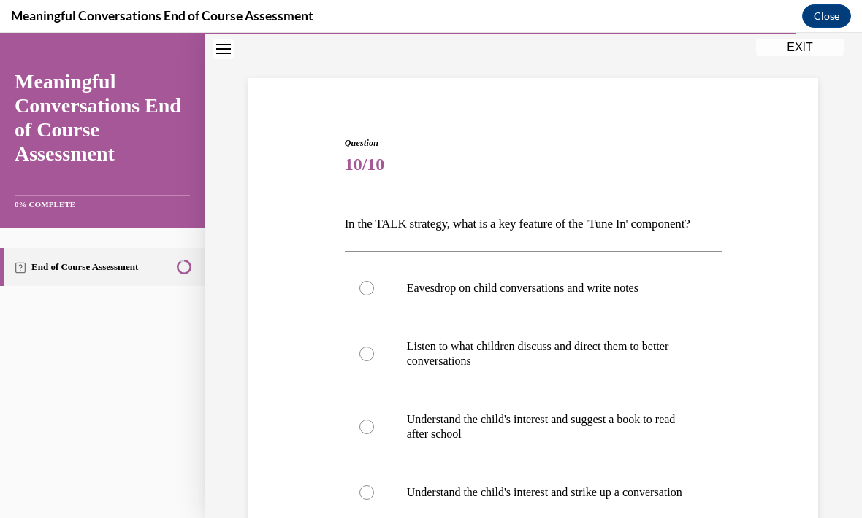
click at [621, 494] on p "Understand the child's interest and strike up a conversation" at bounding box center [546, 493] width 279 height 15
click at [374, 494] on input "Understand the child's interest and strike up a conversation" at bounding box center [366, 493] width 15 height 15
radio input "true"
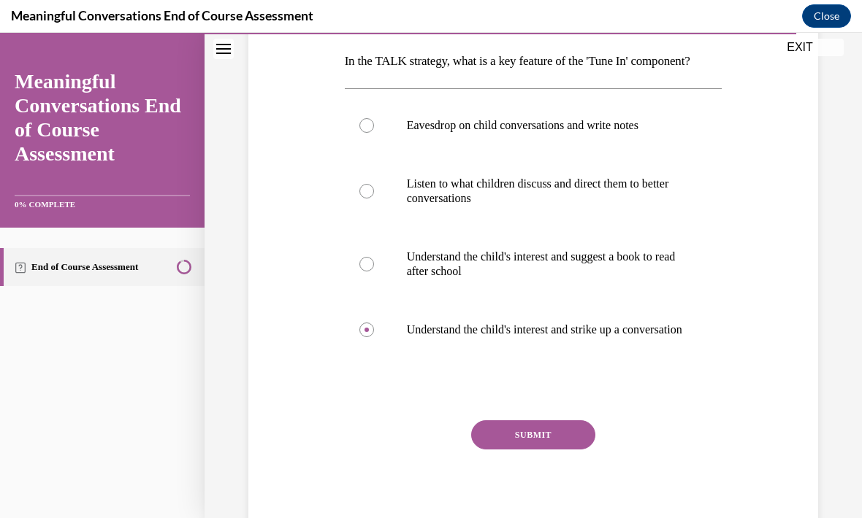
click at [557, 446] on button "SUBMIT" at bounding box center [533, 435] width 124 height 29
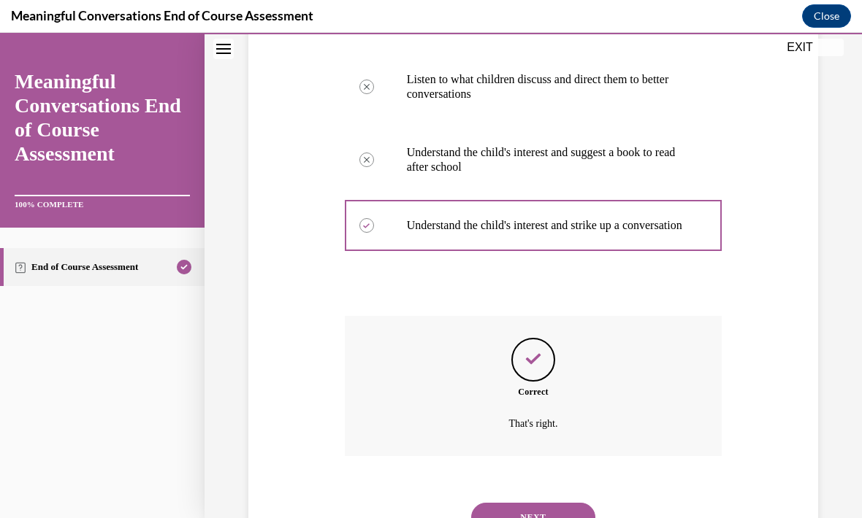
scroll to position [347, 0]
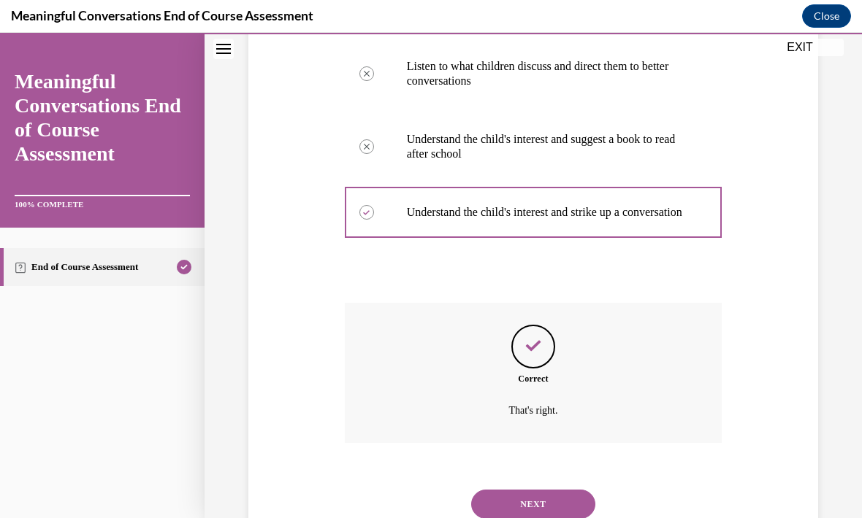
click at [548, 494] on button "NEXT" at bounding box center [533, 504] width 124 height 29
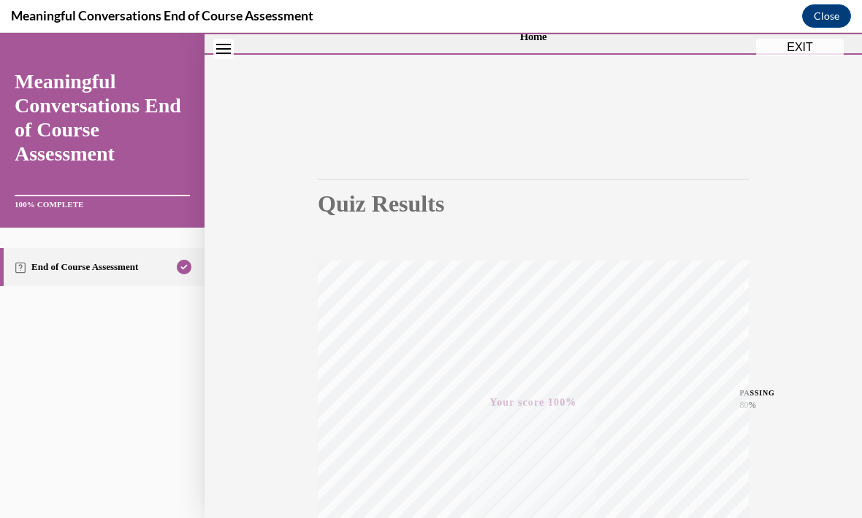
scroll to position [24, 0]
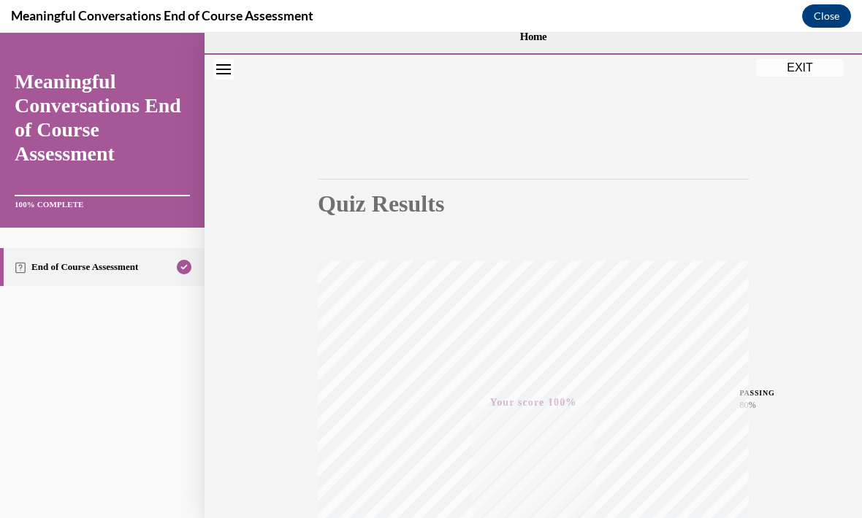
click at [820, 68] on button "EXIT" at bounding box center [800, 68] width 88 height 18
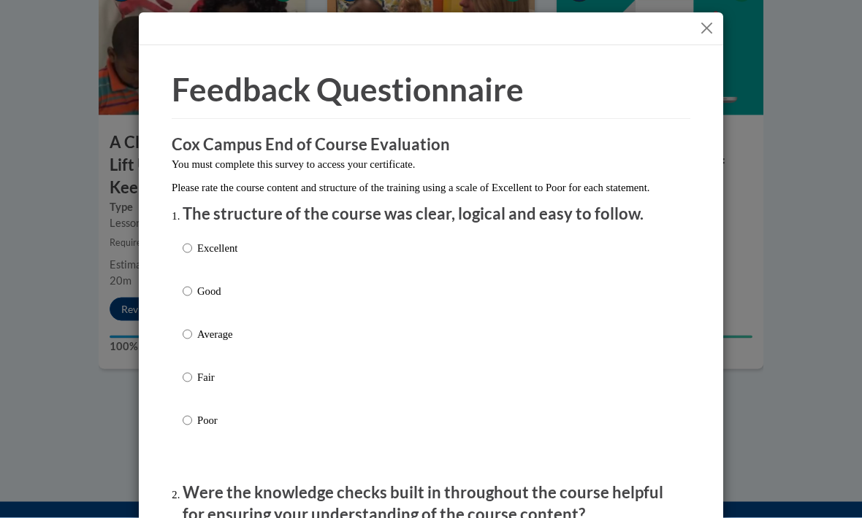
scroll to position [839, 0]
click at [226, 251] on p "Excellent" at bounding box center [217, 249] width 40 height 16
click at [192, 251] on input "Excellent" at bounding box center [187, 249] width 9 height 16
radio input "true"
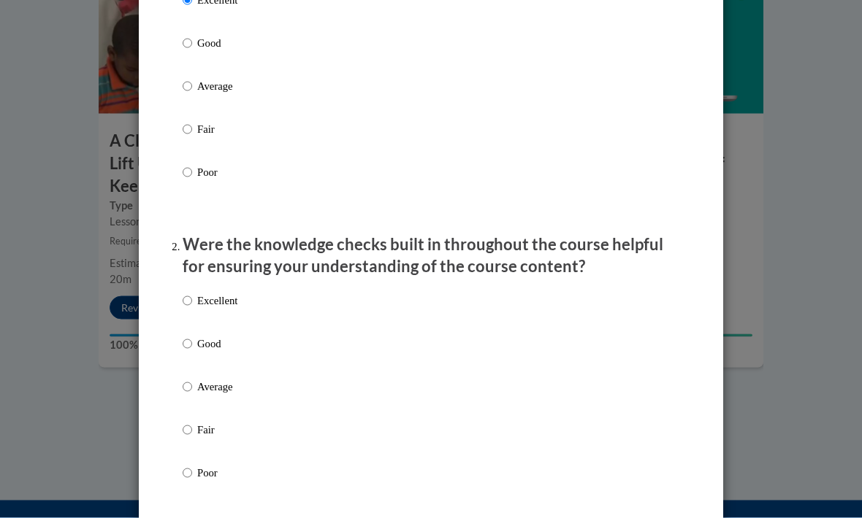
click at [222, 304] on p "Excellent" at bounding box center [217, 302] width 40 height 16
click at [192, 304] on input "Excellent" at bounding box center [187, 302] width 9 height 16
radio input "true"
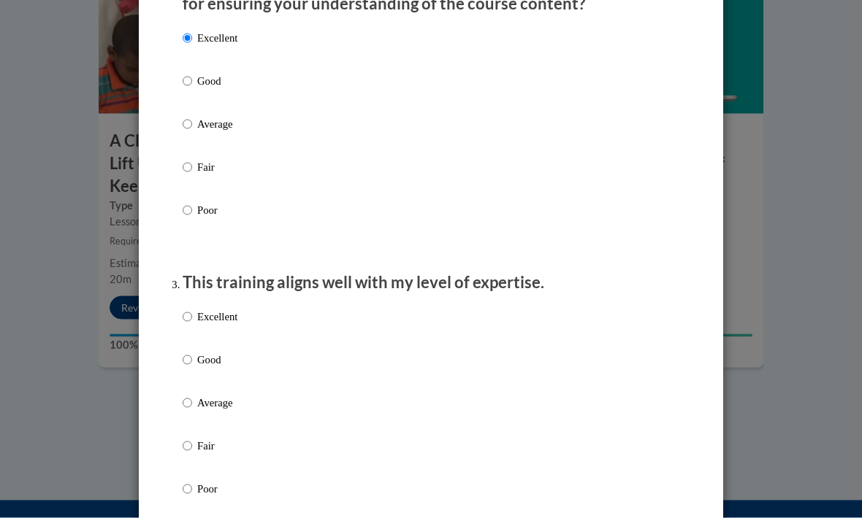
scroll to position [606, 0]
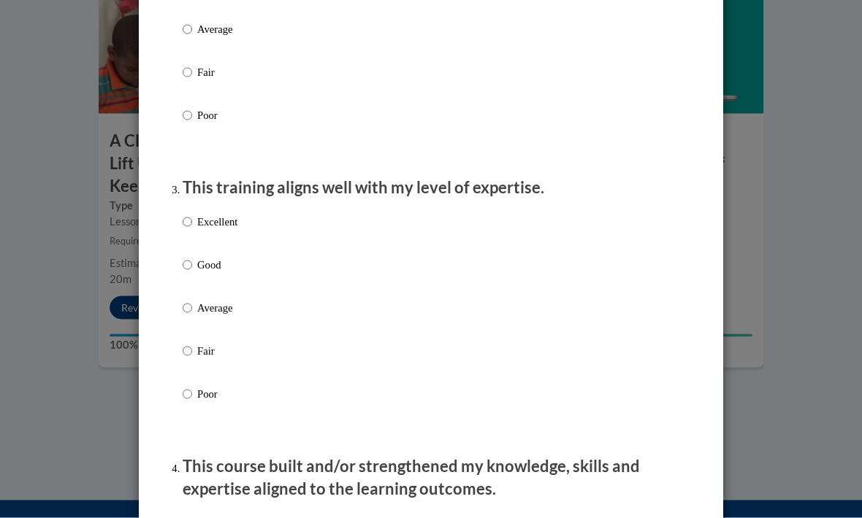
click at [213, 215] on p "Excellent" at bounding box center [217, 223] width 40 height 16
click at [192, 215] on input "Excellent" at bounding box center [187, 223] width 9 height 16
radio input "true"
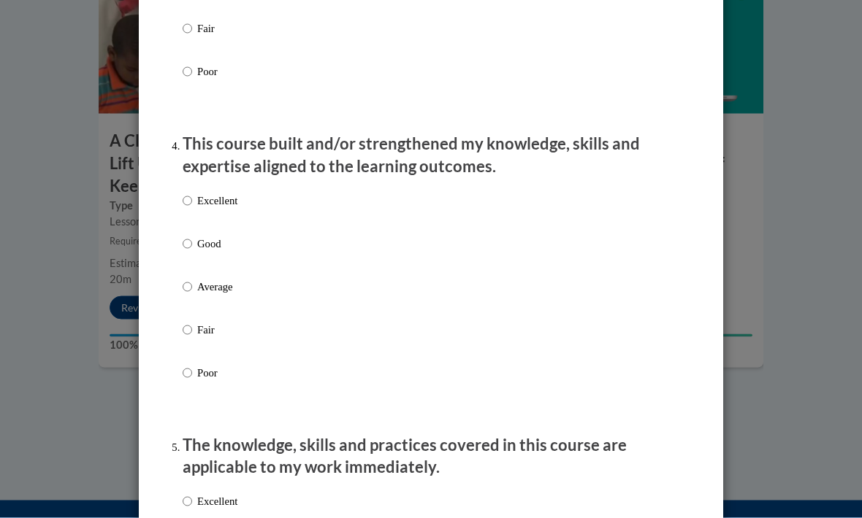
click at [216, 194] on p "Excellent" at bounding box center [217, 201] width 40 height 16
click at [192, 194] on input "Excellent" at bounding box center [187, 201] width 9 height 16
radio input "true"
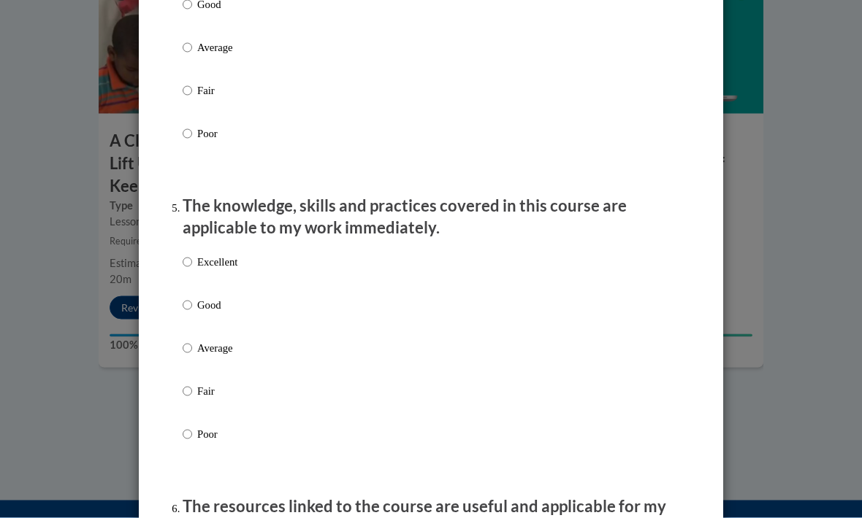
click at [221, 260] on p "Excellent" at bounding box center [217, 263] width 40 height 16
click at [192, 260] on input "Excellent" at bounding box center [187, 263] width 9 height 16
radio input "true"
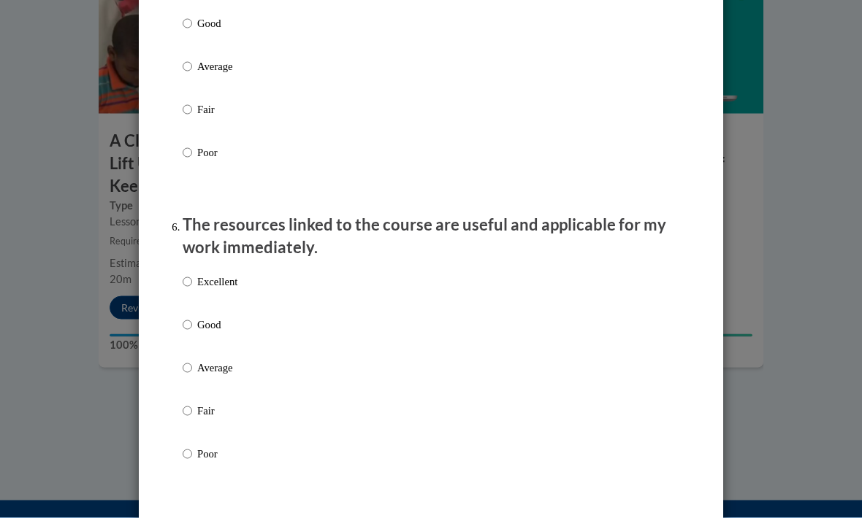
click at [220, 283] on p "Excellent" at bounding box center [217, 283] width 40 height 16
click at [192, 283] on input "Excellent" at bounding box center [187, 283] width 9 height 16
radio input "true"
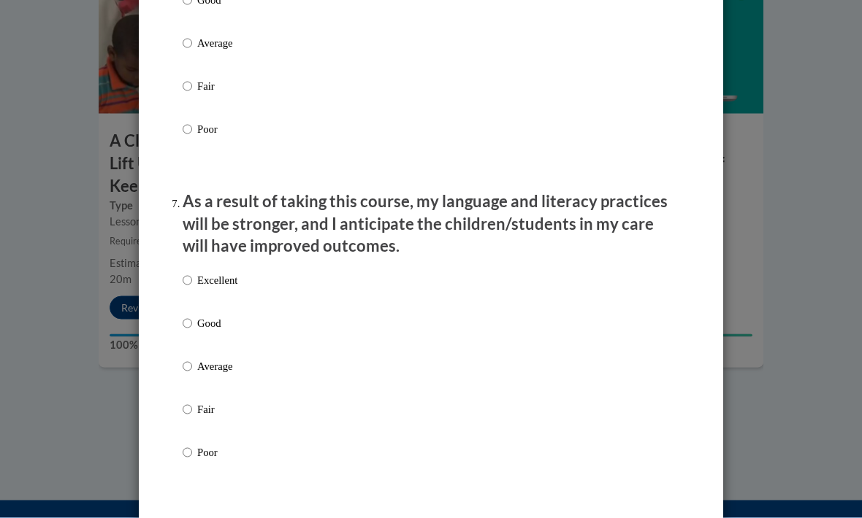
click at [227, 275] on p "Excellent" at bounding box center [217, 281] width 40 height 16
click at [192, 275] on input "Excellent" at bounding box center [187, 281] width 9 height 16
radio input "true"
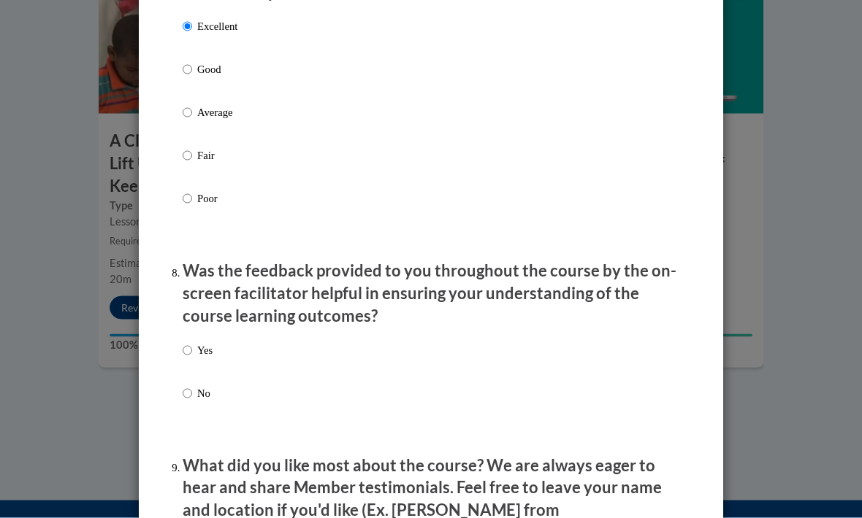
scroll to position [2074, 0]
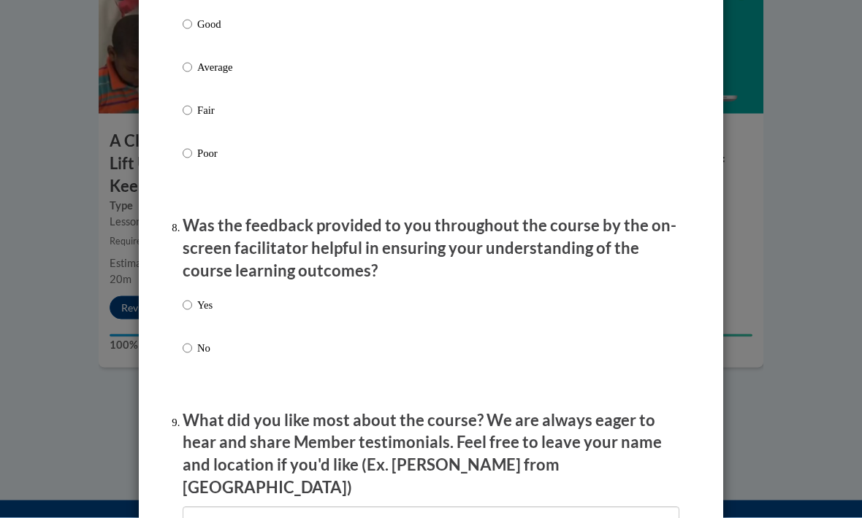
click at [192, 298] on input "Yes" at bounding box center [187, 306] width 9 height 16
radio input "true"
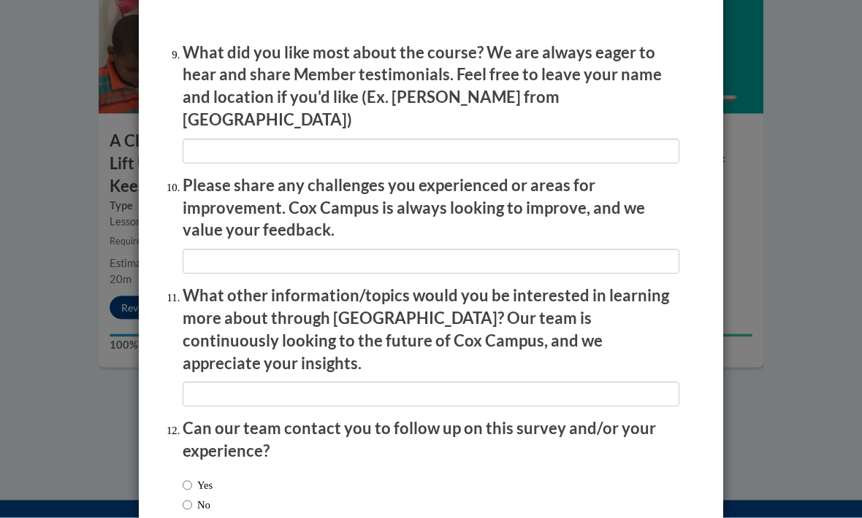
scroll to position [2442, 0]
